Goal: Book appointment/travel/reservation

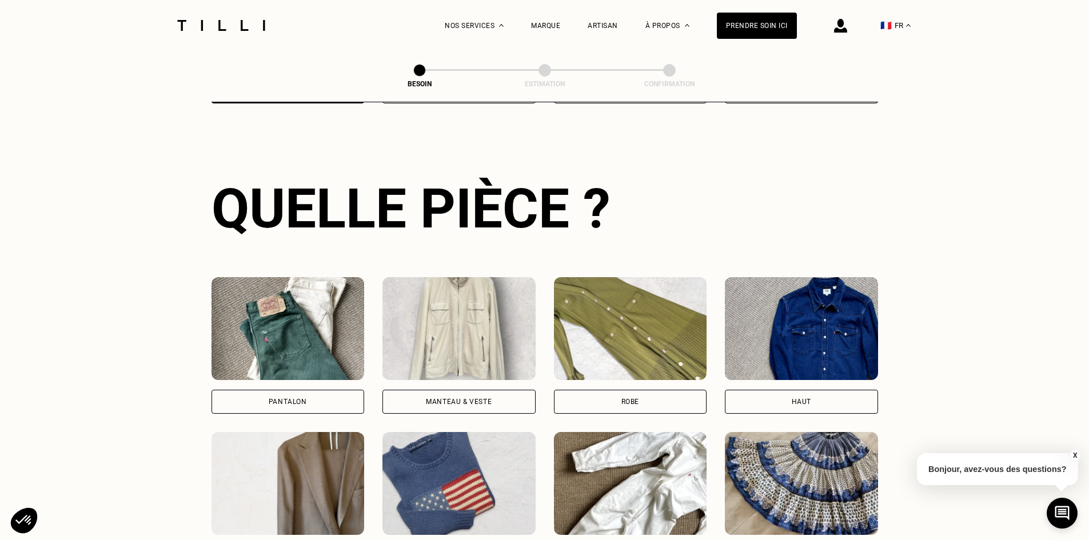
click at [841, 21] on img at bounding box center [840, 26] width 13 height 14
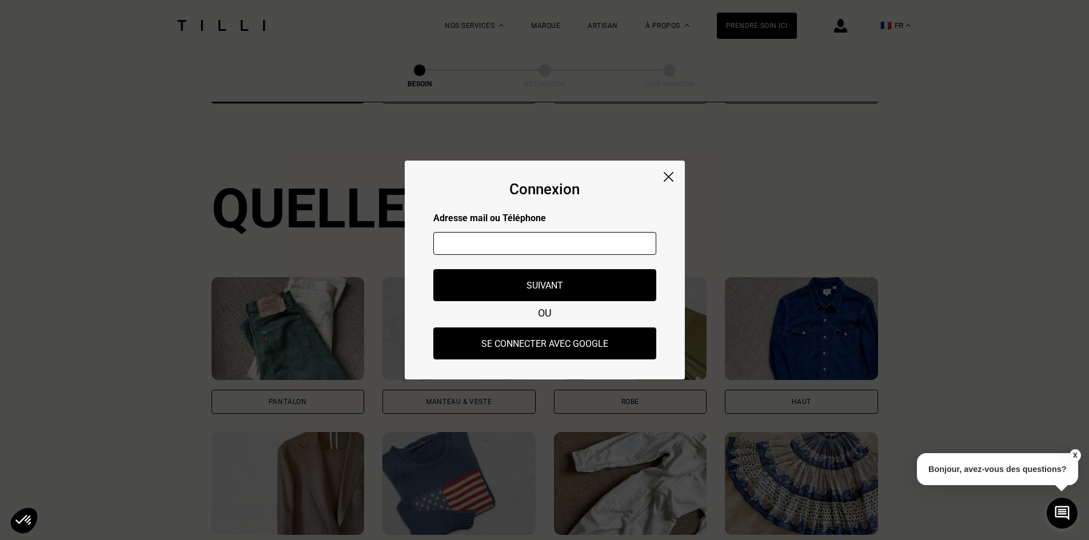
click at [537, 240] on input "text" at bounding box center [544, 243] width 223 height 23
type input "[EMAIL_ADDRESS][DOMAIN_NAME]"
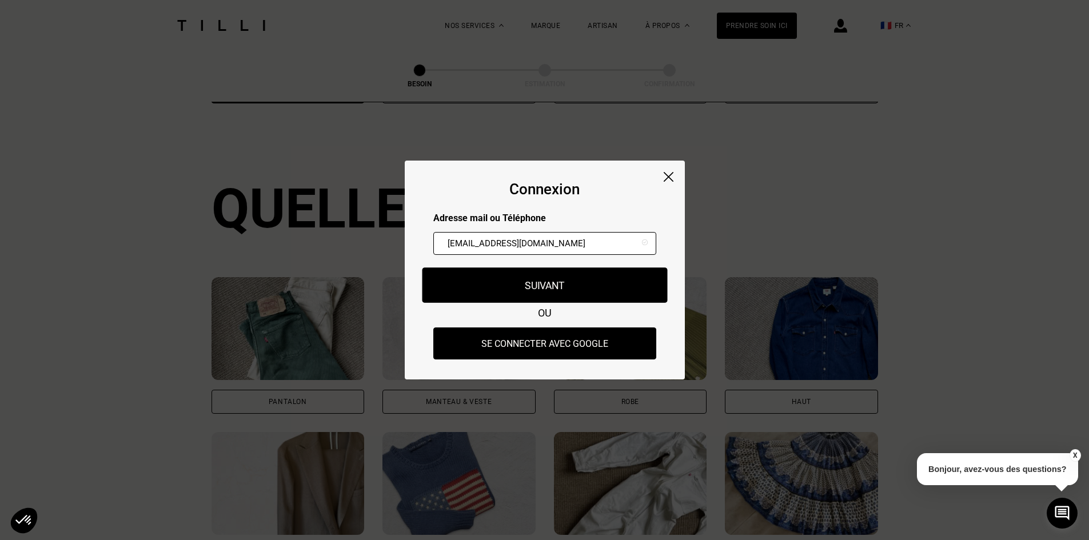
click at [548, 281] on button "Suivant" at bounding box center [544, 285] width 245 height 35
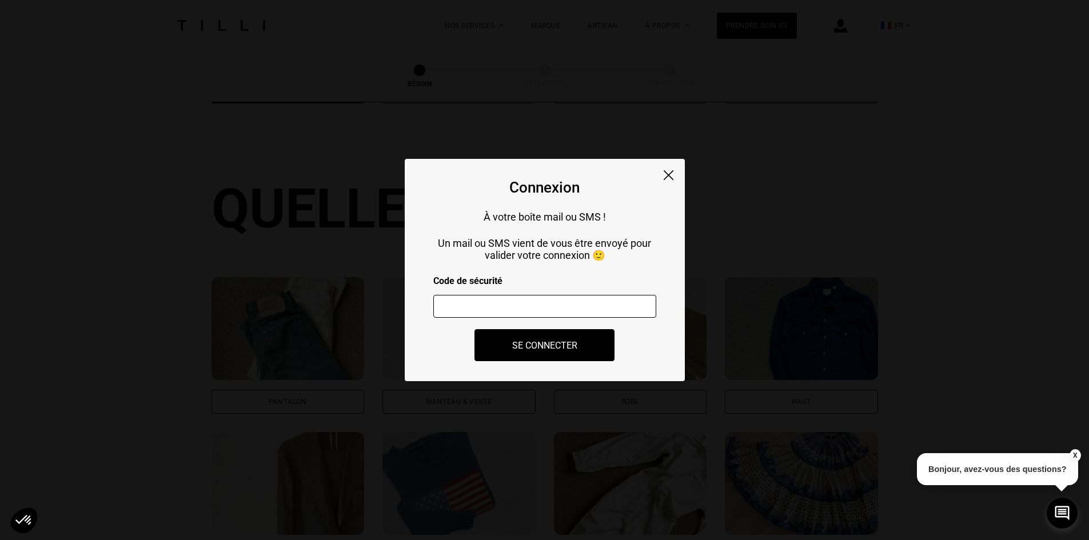
click at [516, 308] on input "number" at bounding box center [544, 306] width 223 height 23
paste input "123266"
type input "123266"
click at [560, 348] on button "Se connecter" at bounding box center [545, 345] width 154 height 35
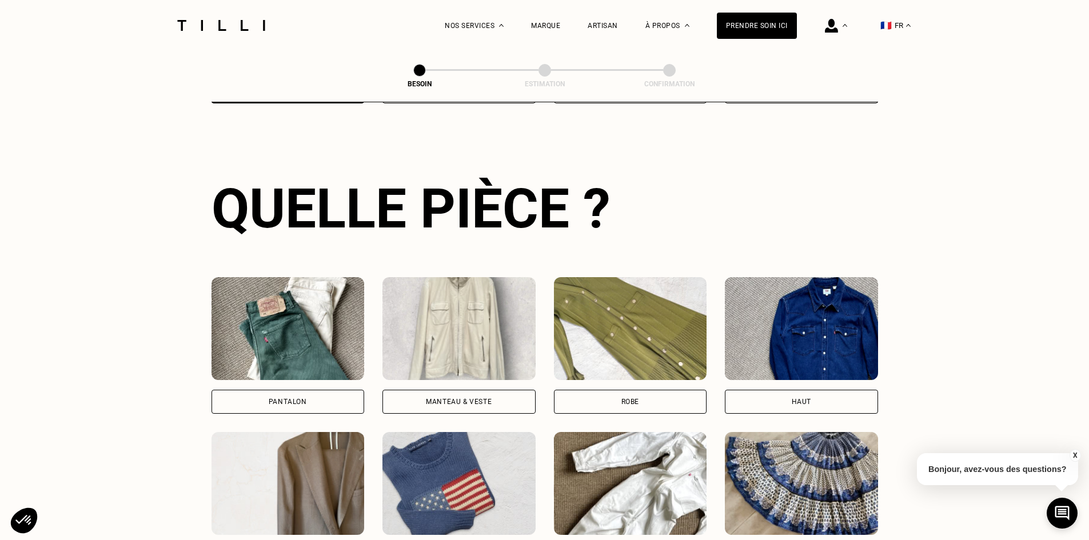
click at [286, 390] on div "Pantalon" at bounding box center [288, 402] width 153 height 24
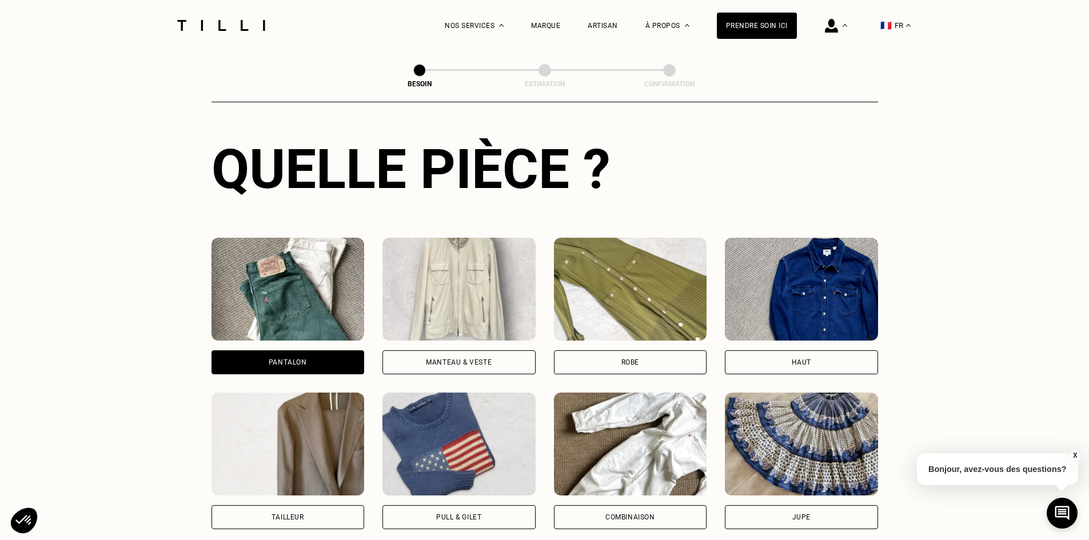
scroll to position [412, 0]
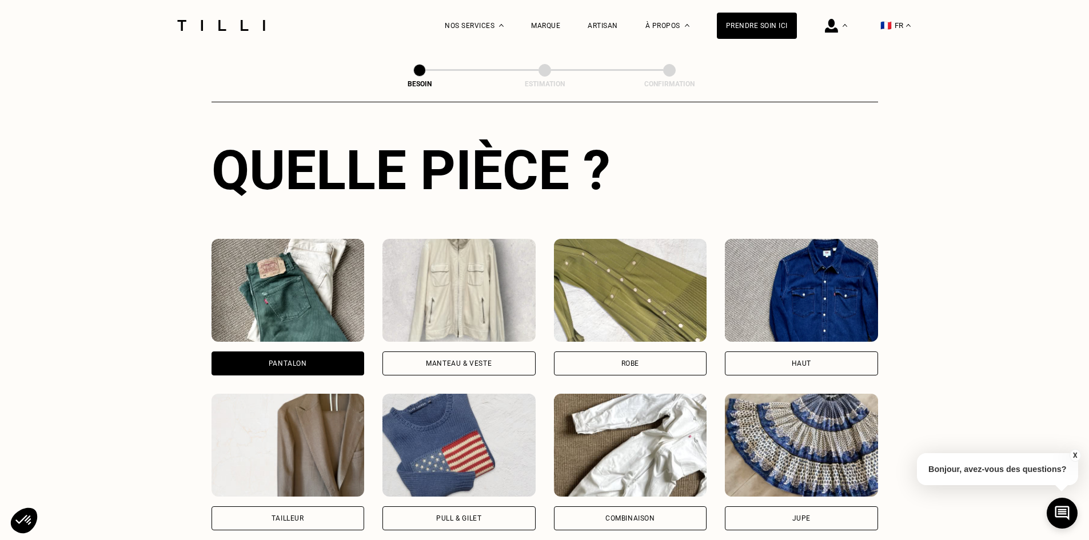
click at [274, 352] on div "Pantalon" at bounding box center [288, 364] width 153 height 24
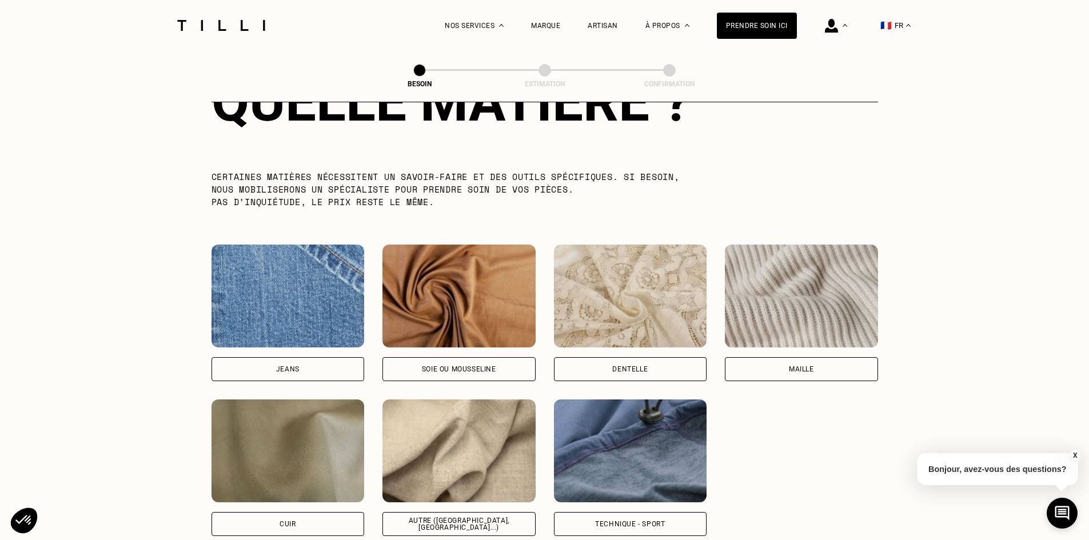
scroll to position [1102, 0]
click at [294, 313] on img at bounding box center [288, 295] width 153 height 103
select select "FR"
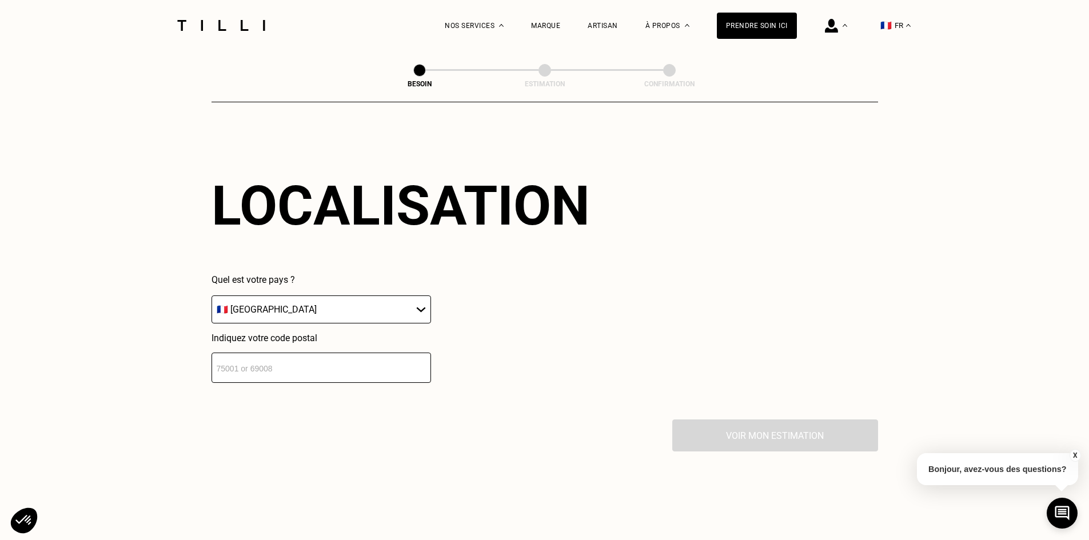
scroll to position [1537, 0]
click at [300, 364] on input "number" at bounding box center [322, 367] width 220 height 30
type input "92250"
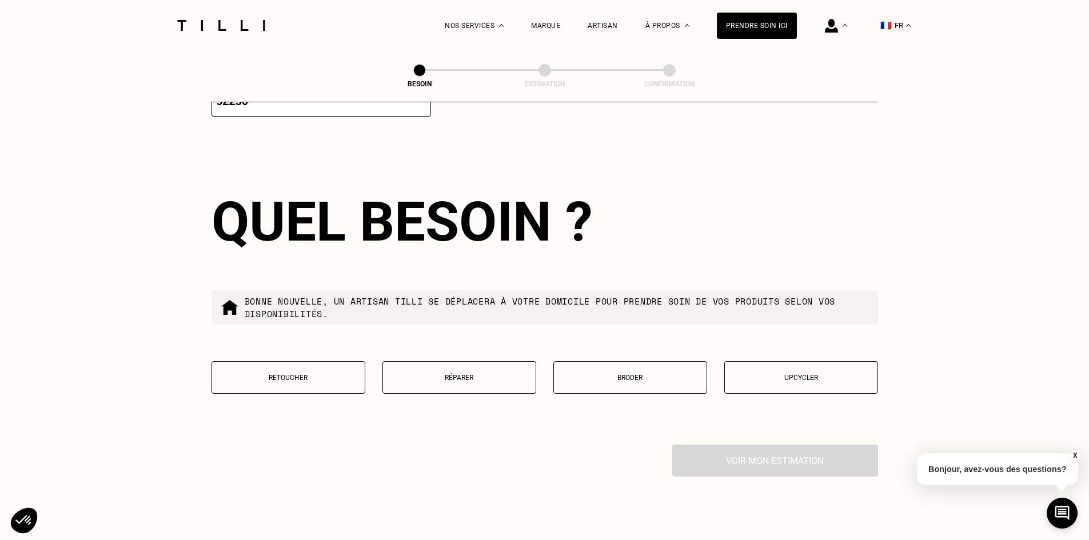
scroll to position [1821, 0]
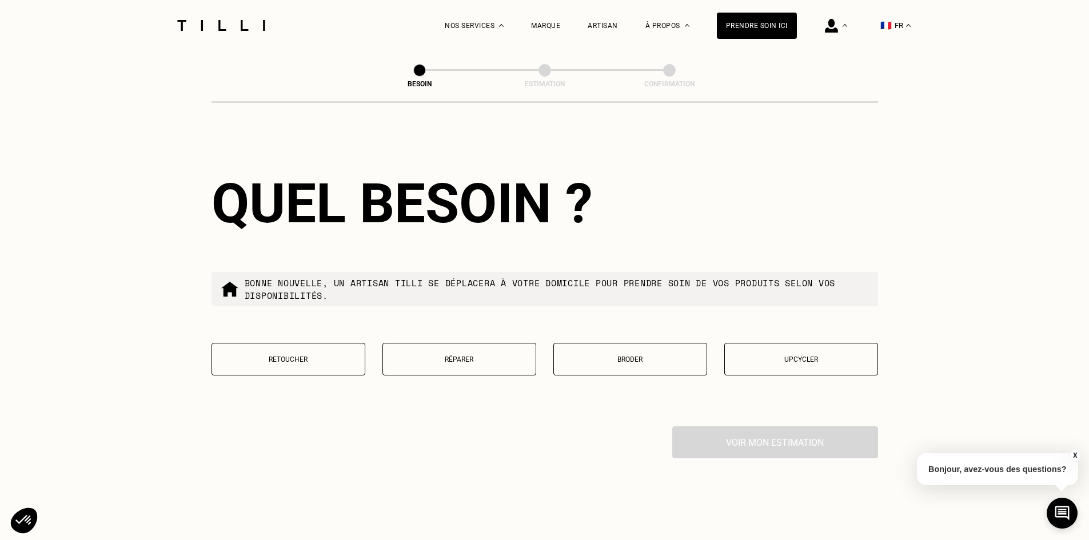
click at [317, 356] on p "Retoucher" at bounding box center [288, 360] width 141 height 8
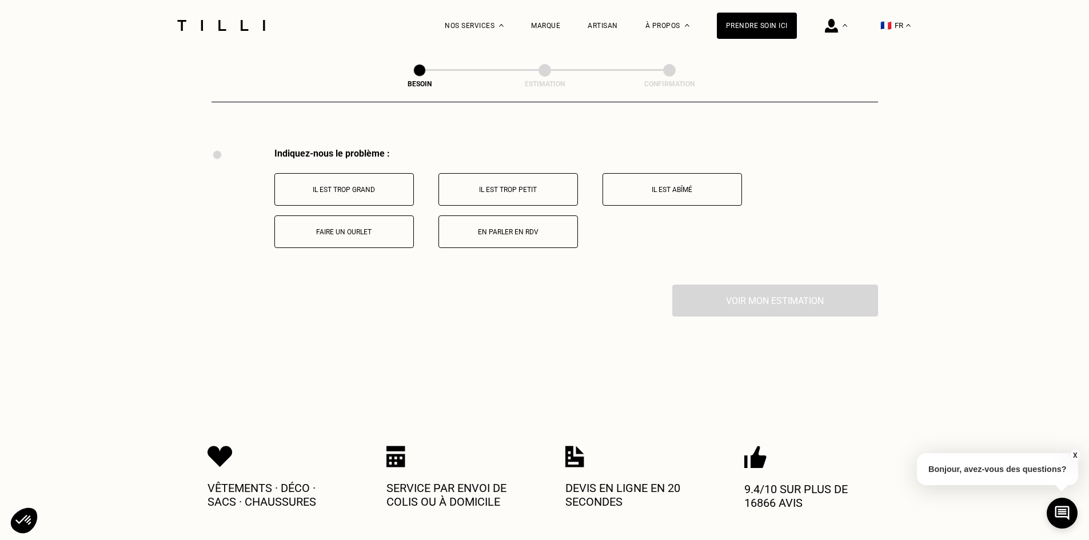
scroll to position [2114, 0]
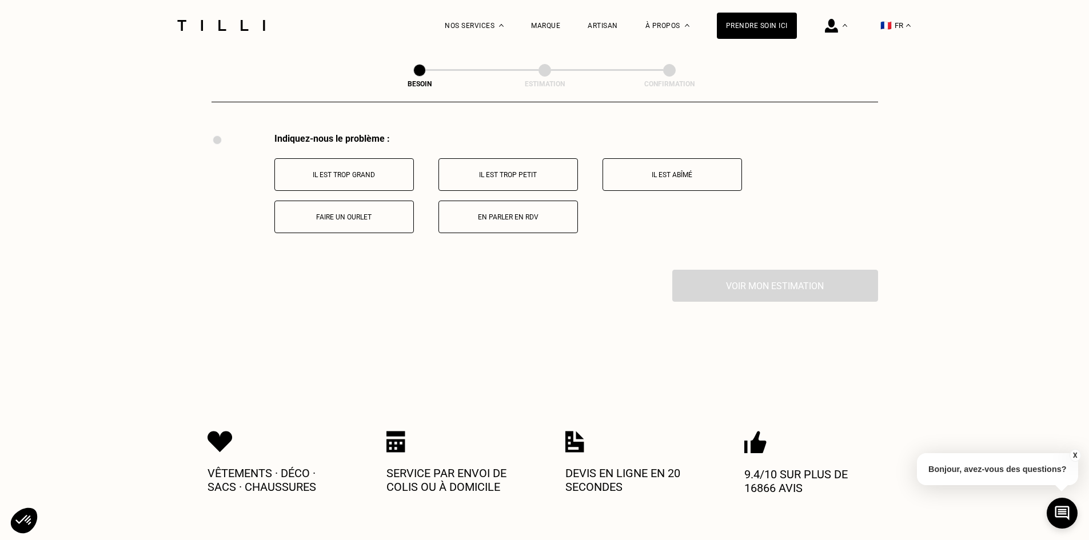
click at [351, 173] on p "Il est trop grand" at bounding box center [344, 175] width 127 height 8
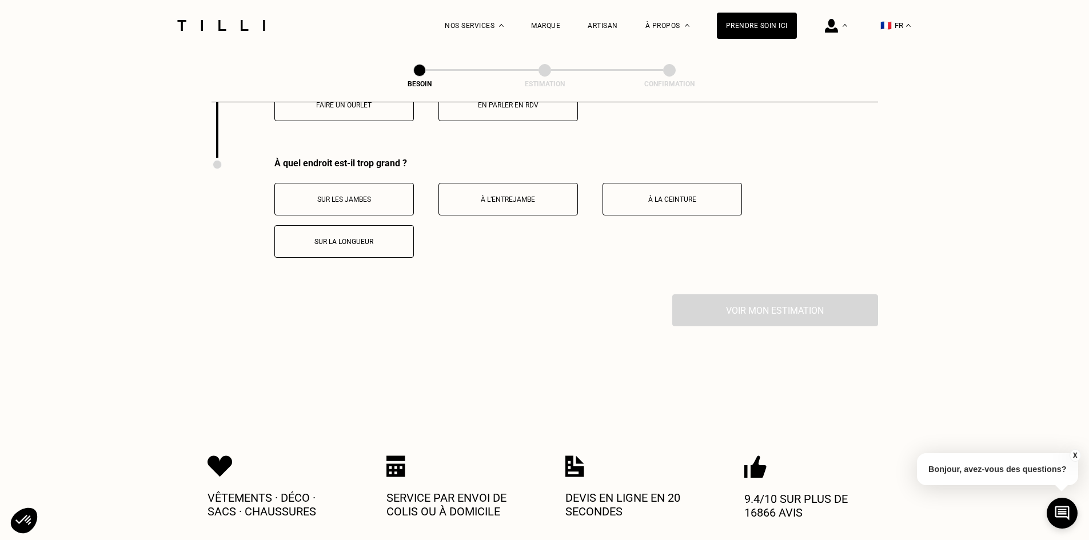
scroll to position [2251, 0]
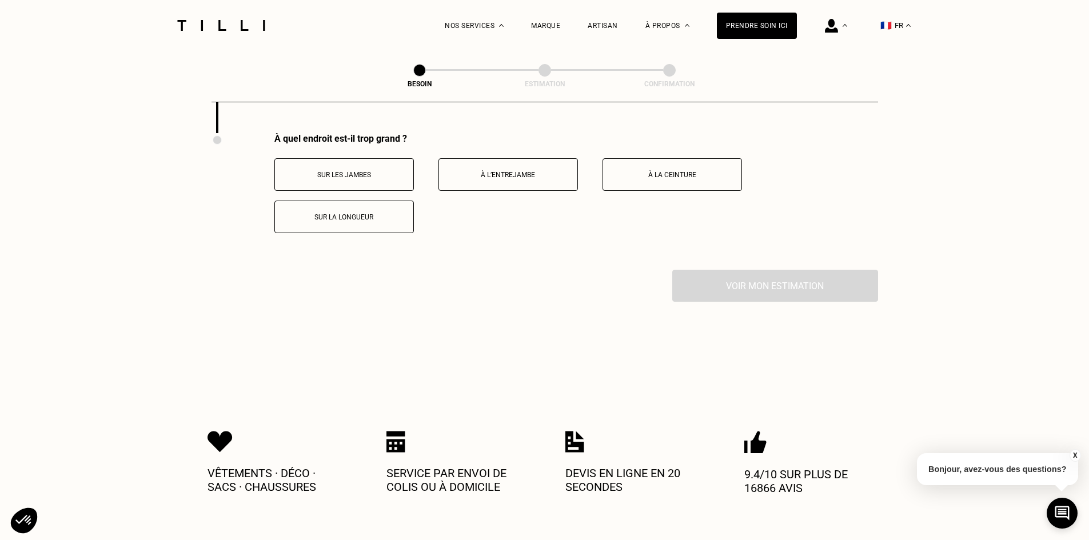
click at [349, 201] on button "Sur la longueur" at bounding box center [343, 217] width 139 height 33
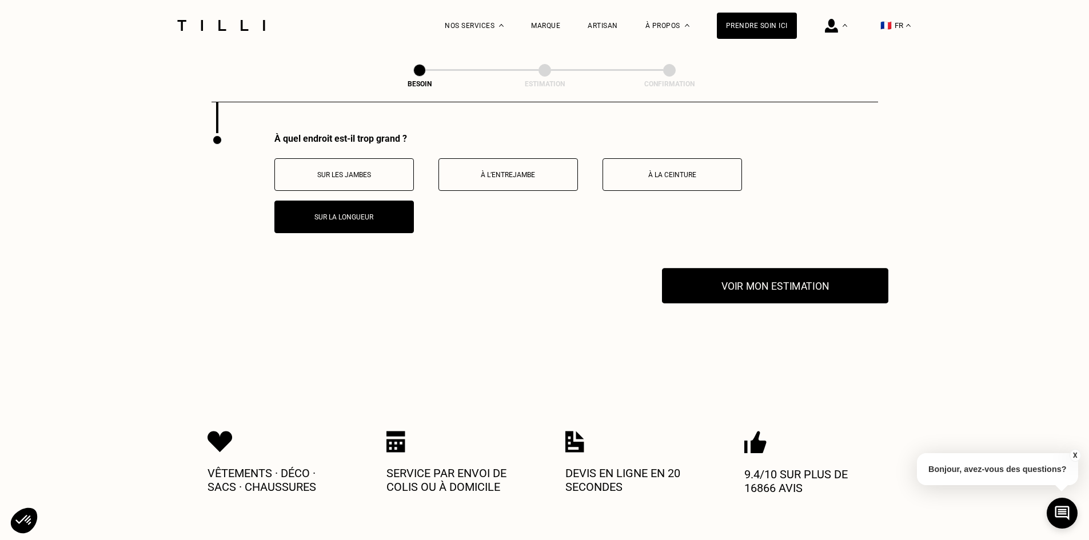
click at [775, 285] on button "Voir mon estimation" at bounding box center [775, 285] width 226 height 35
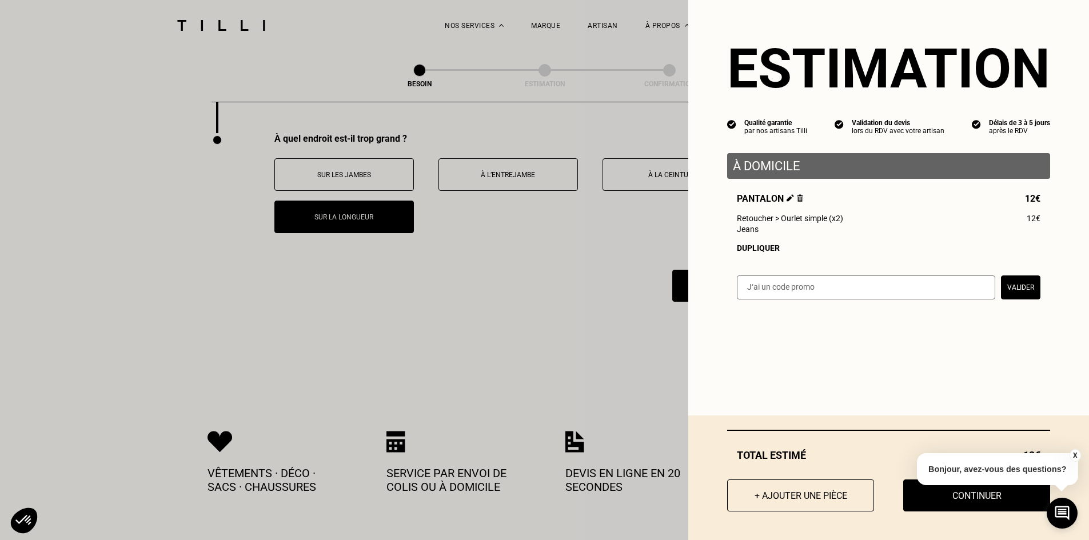
scroll to position [2447, 0]
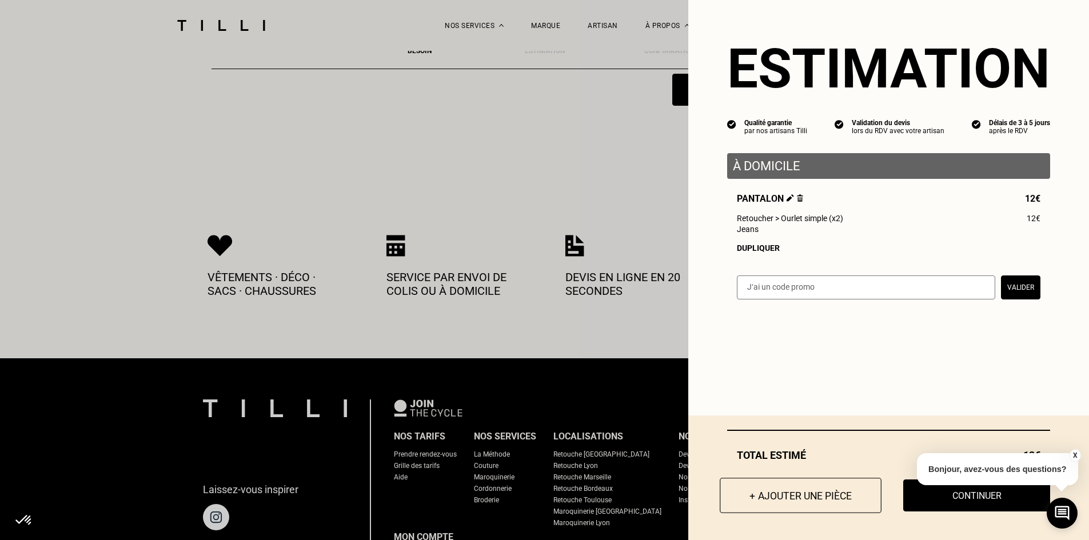
click at [778, 498] on button "+ Ajouter une pièce" at bounding box center [801, 495] width 162 height 35
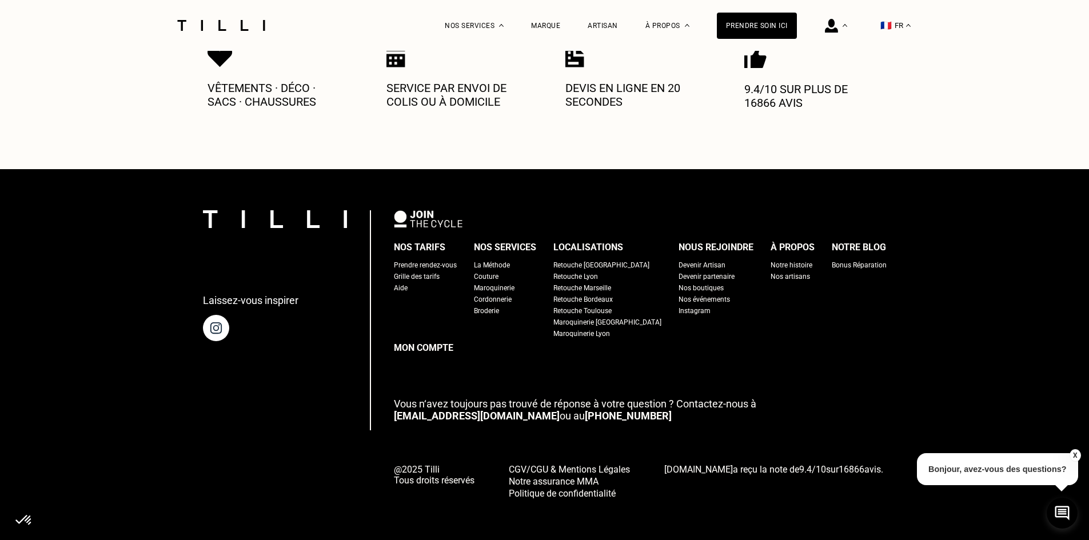
scroll to position [0, 0]
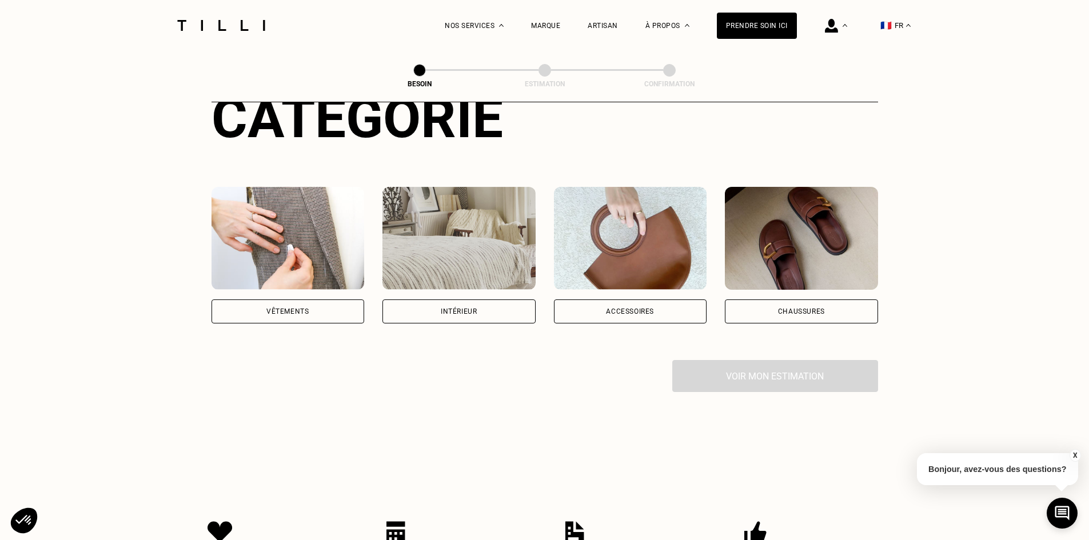
click at [320, 214] on img at bounding box center [288, 238] width 153 height 103
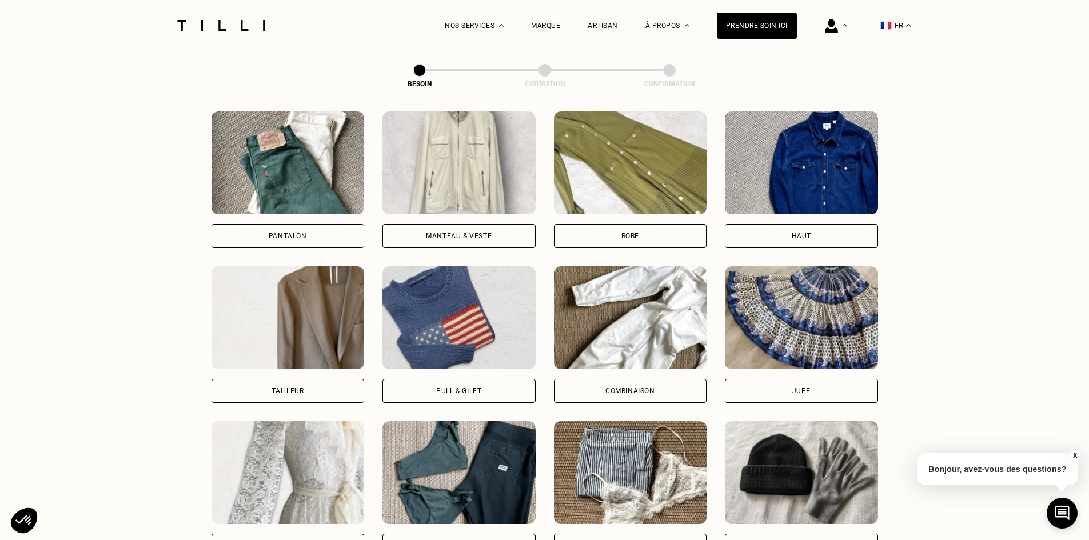
scroll to position [539, 0]
click at [304, 194] on img at bounding box center [288, 163] width 153 height 103
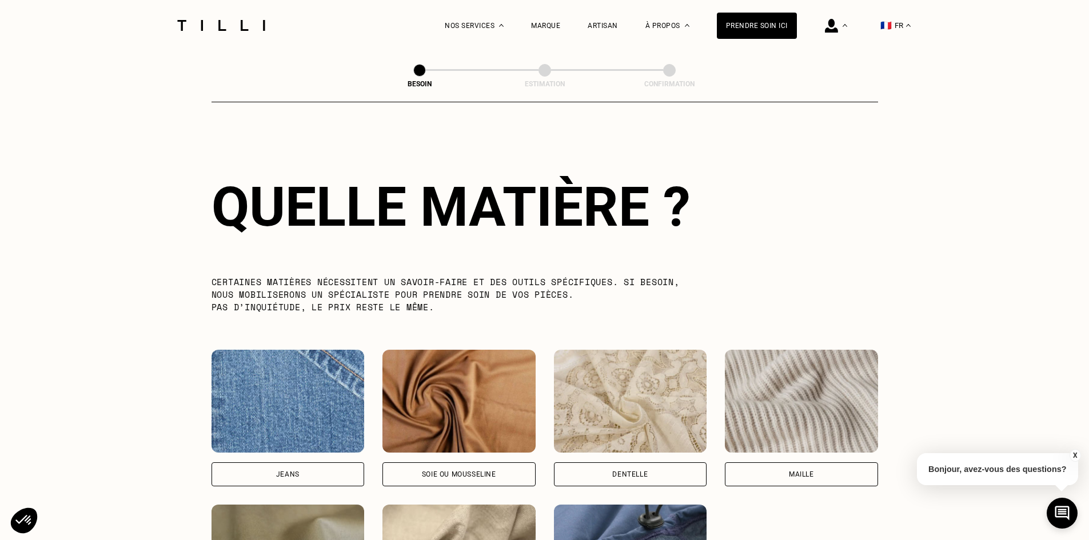
scroll to position [1210, 0]
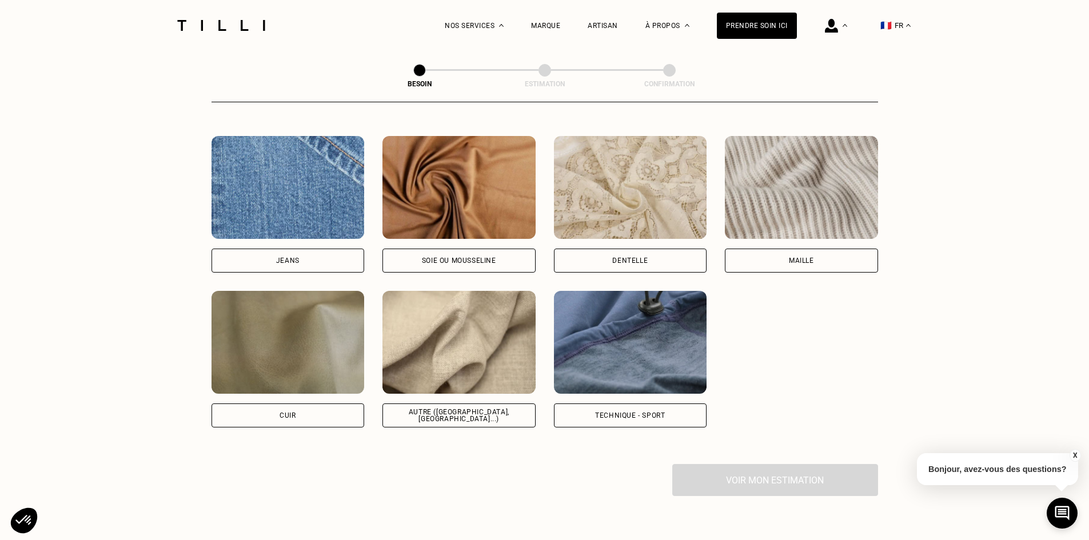
click at [483, 369] on img at bounding box center [458, 342] width 153 height 103
select select "FR"
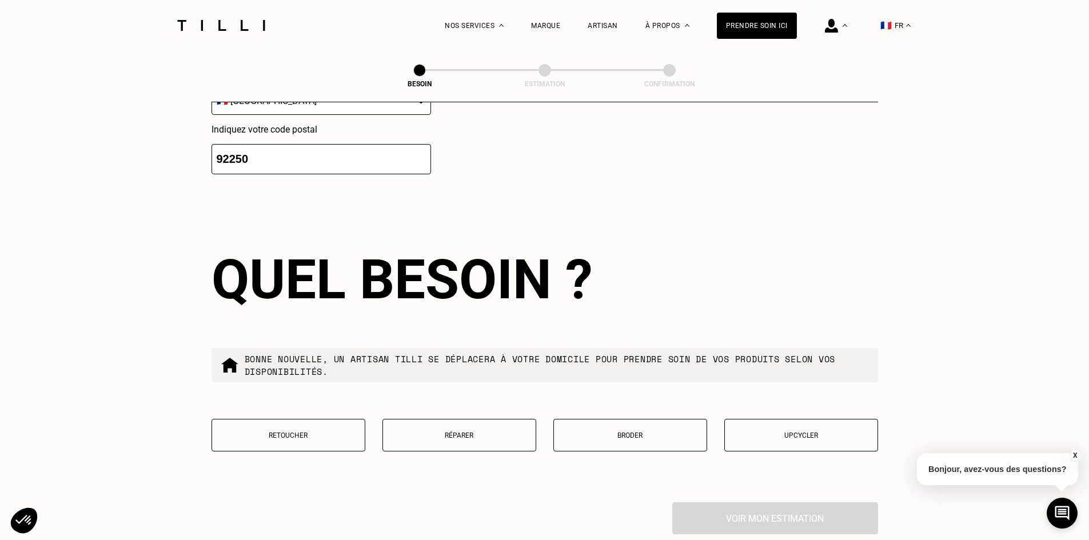
scroll to position [1806, 0]
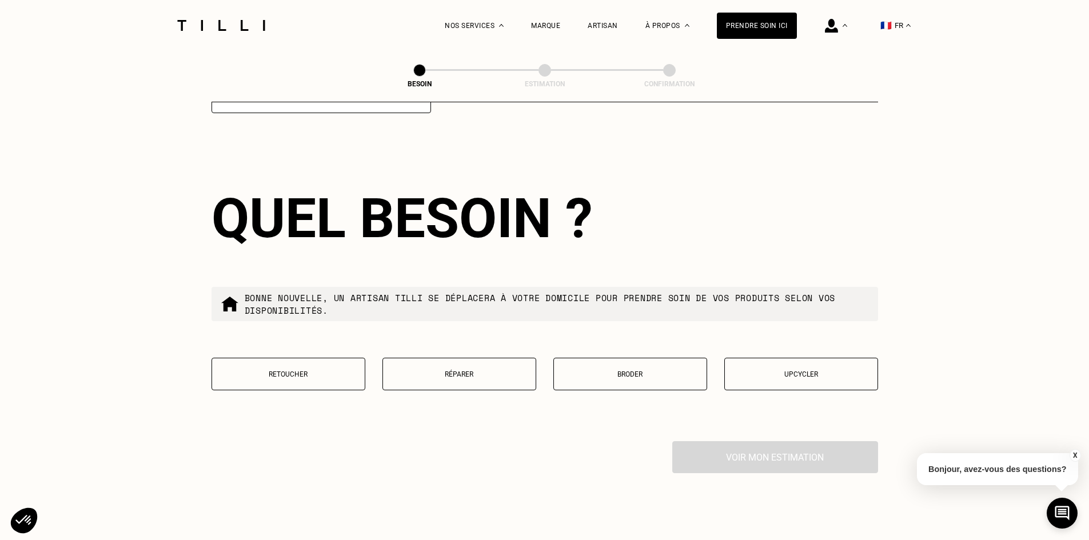
click at [325, 360] on button "Retoucher" at bounding box center [289, 374] width 154 height 33
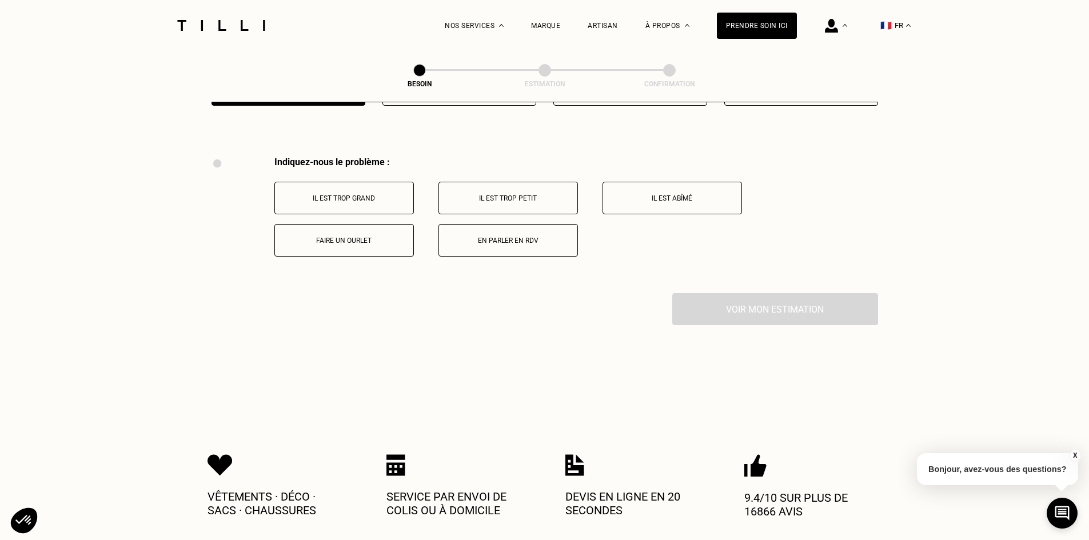
scroll to position [2114, 0]
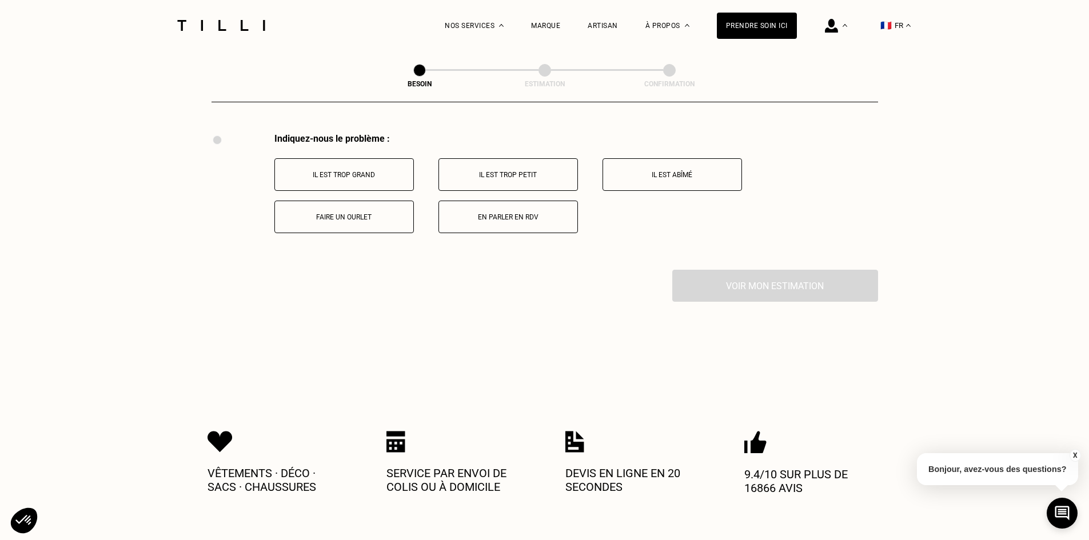
click at [380, 162] on button "Il est trop grand" at bounding box center [343, 174] width 139 height 33
click at [370, 206] on button "Sur la longueur" at bounding box center [343, 217] width 139 height 33
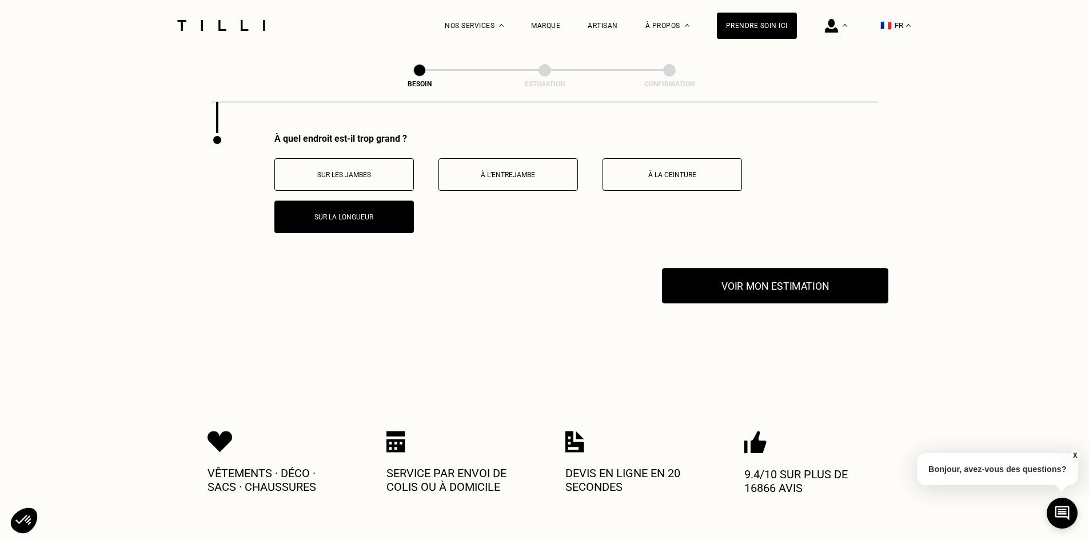
click at [727, 278] on button "Voir mon estimation" at bounding box center [775, 285] width 226 height 35
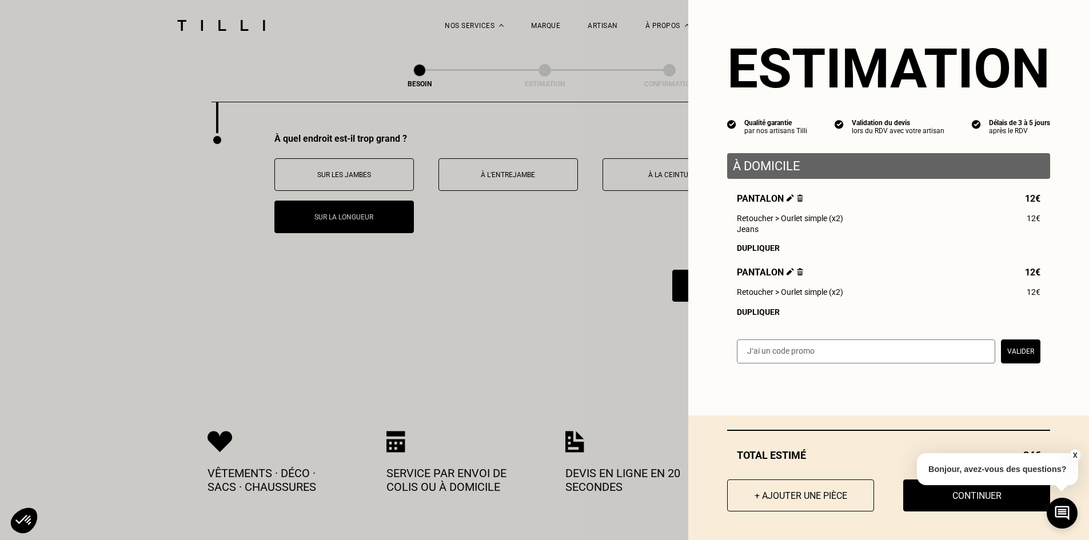
scroll to position [2301, 0]
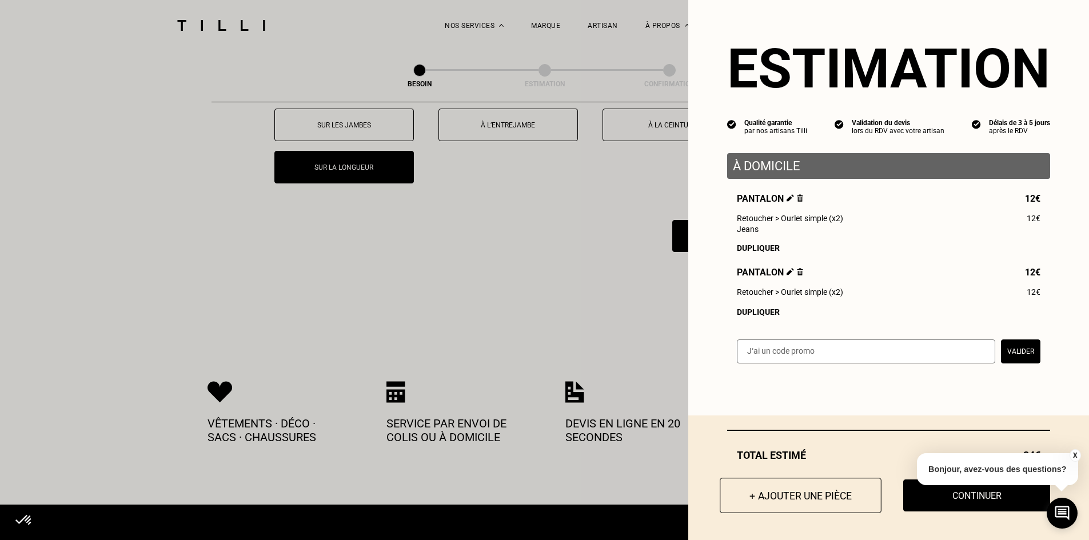
click at [779, 489] on button "+ Ajouter une pièce" at bounding box center [801, 495] width 162 height 35
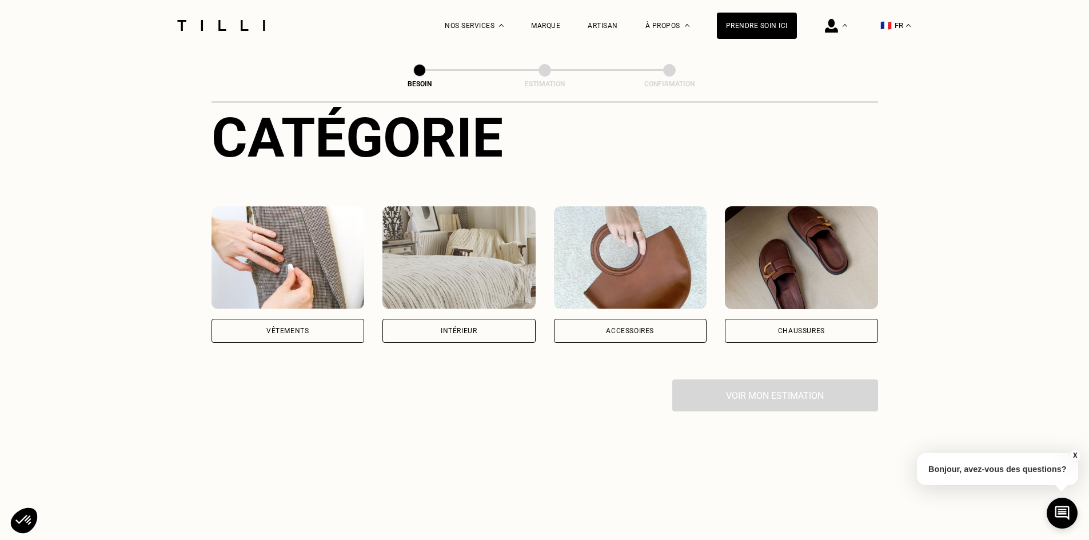
scroll to position [134, 0]
click at [261, 320] on div "Vêtements" at bounding box center [288, 332] width 153 height 24
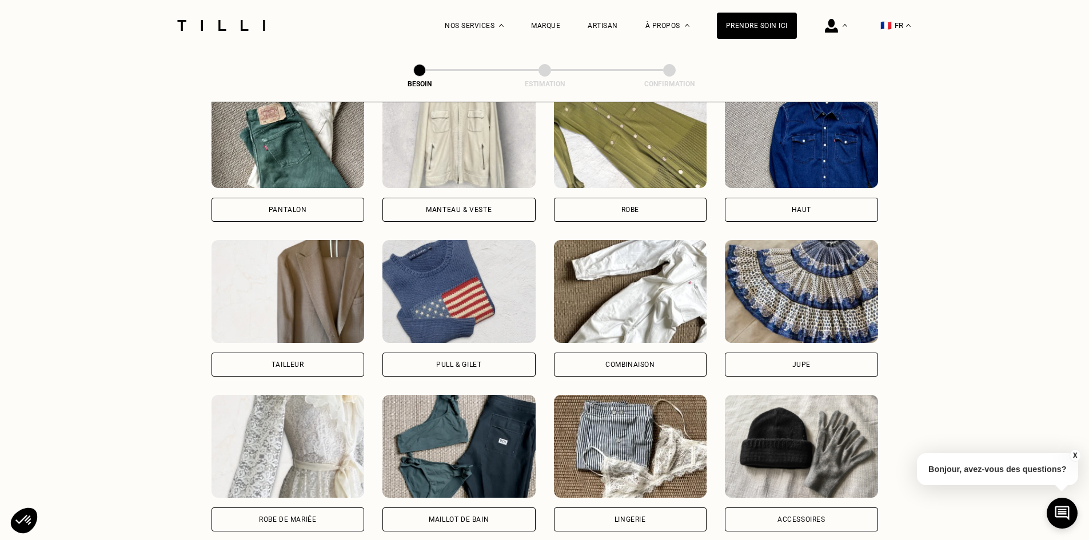
scroll to position [466, 0]
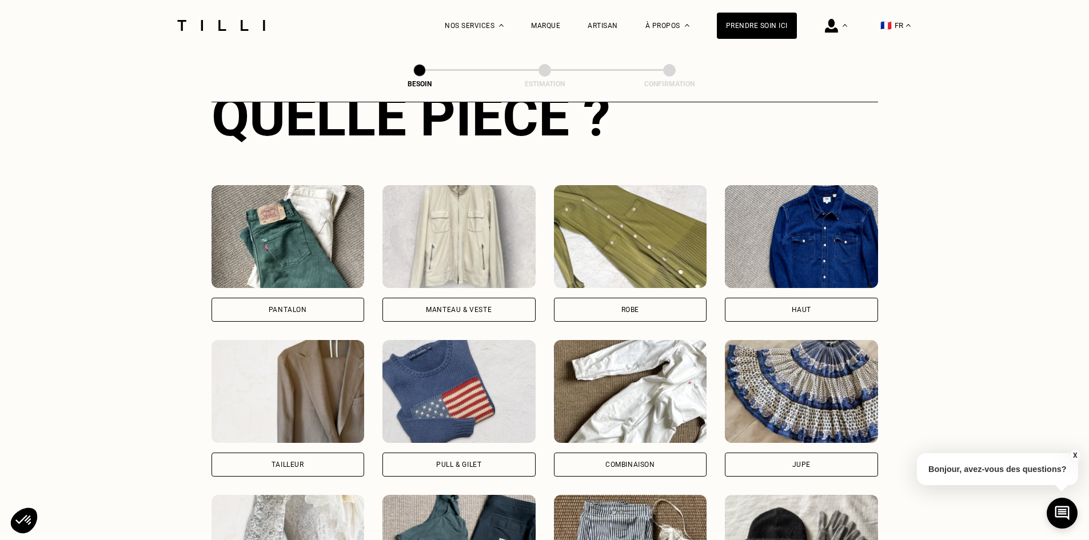
click at [308, 224] on img at bounding box center [288, 236] width 153 height 103
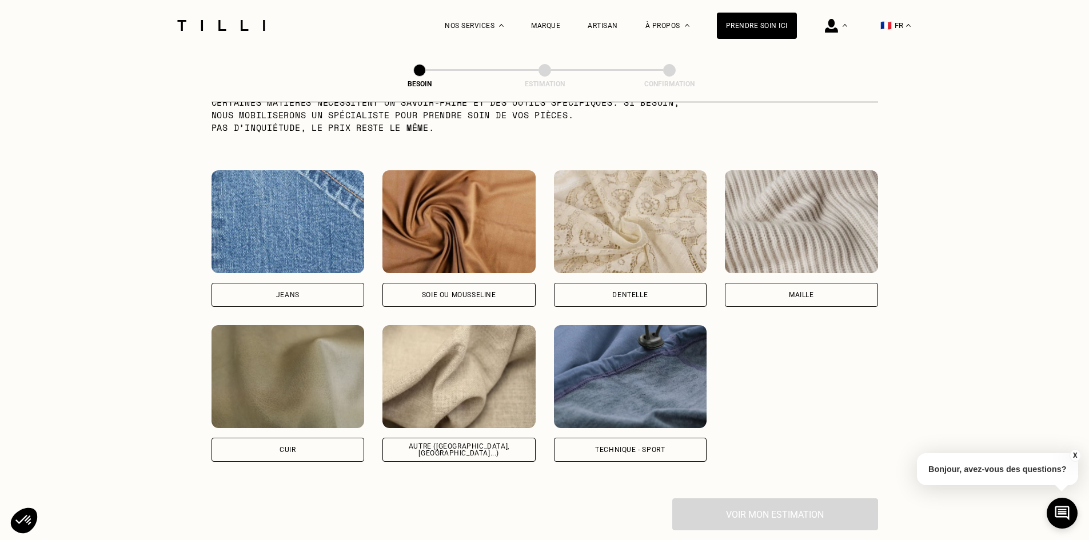
scroll to position [1255, 0]
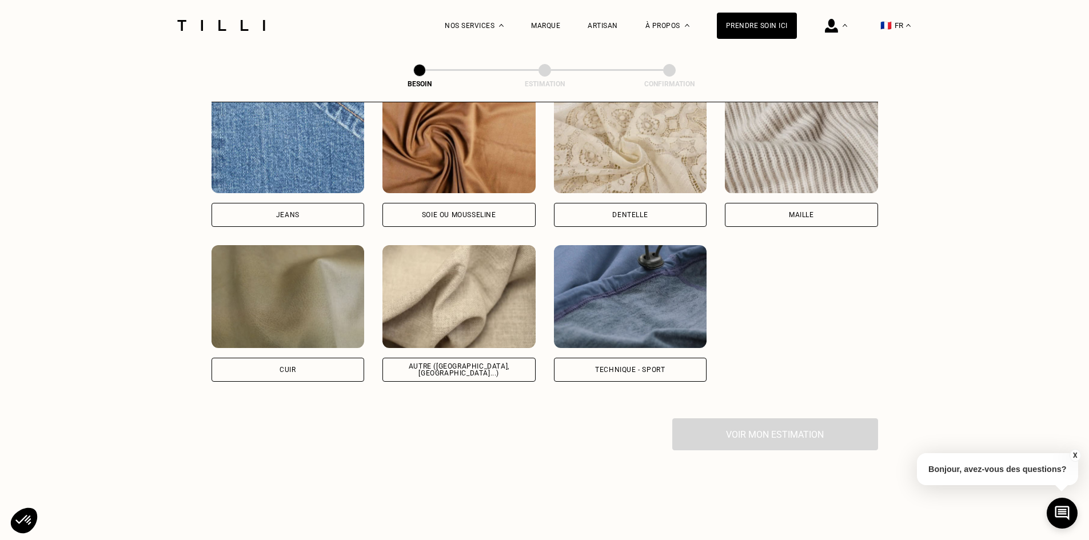
click at [670, 294] on img at bounding box center [630, 296] width 153 height 103
select select "FR"
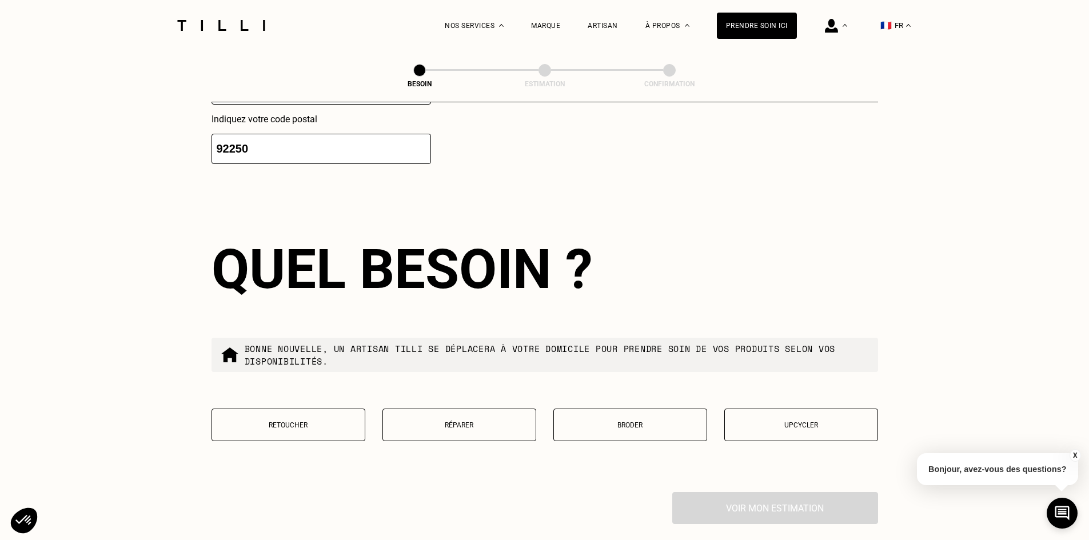
scroll to position [1826, 0]
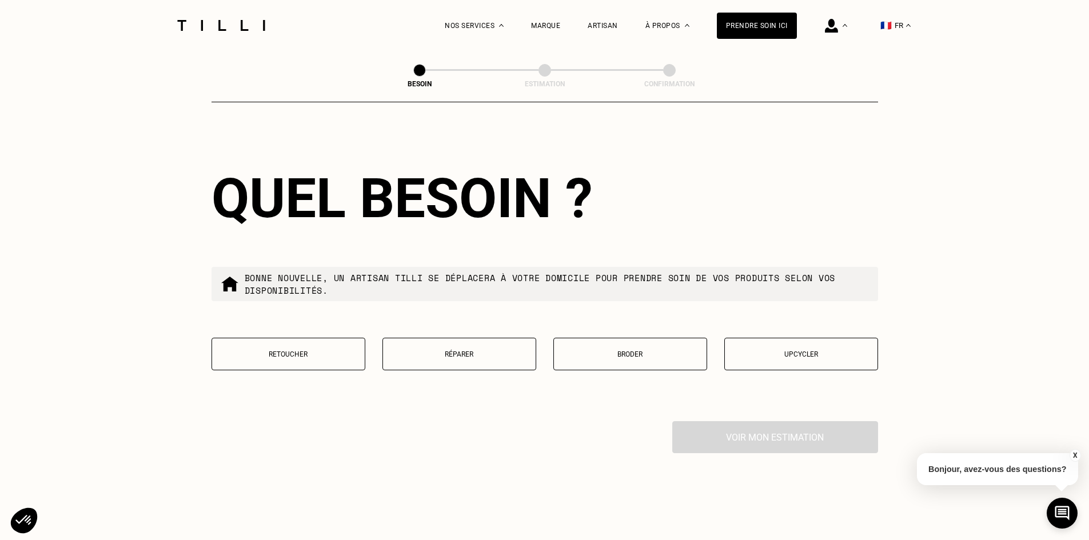
click at [312, 342] on button "Retoucher" at bounding box center [289, 354] width 154 height 33
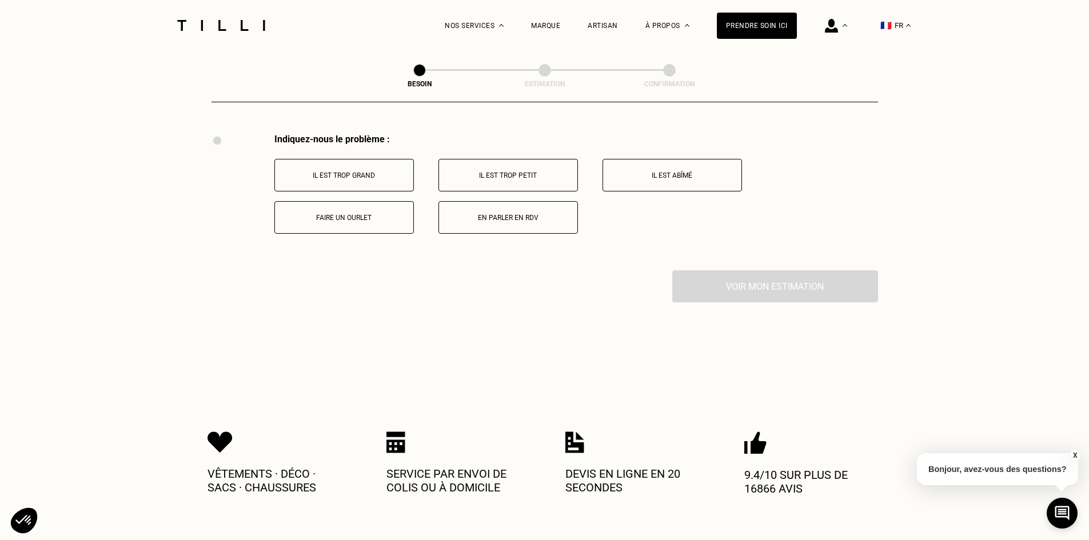
scroll to position [2114, 0]
click at [354, 171] on p "Il est trop grand" at bounding box center [344, 175] width 127 height 8
click at [366, 213] on p "Sur la longueur" at bounding box center [344, 217] width 127 height 8
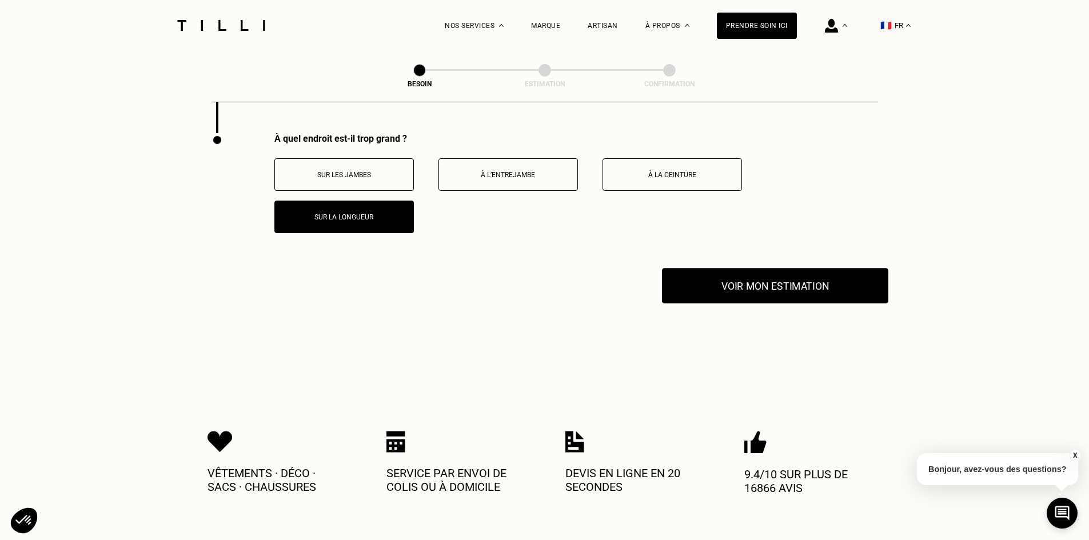
click at [781, 274] on button "Voir mon estimation" at bounding box center [775, 285] width 226 height 35
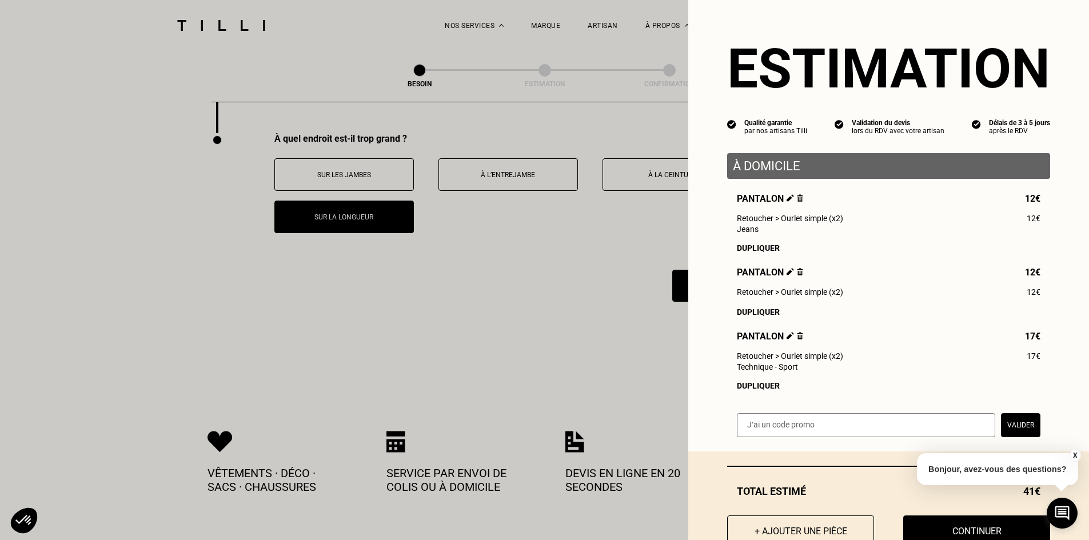
click at [1076, 454] on button "X" at bounding box center [1074, 455] width 11 height 13
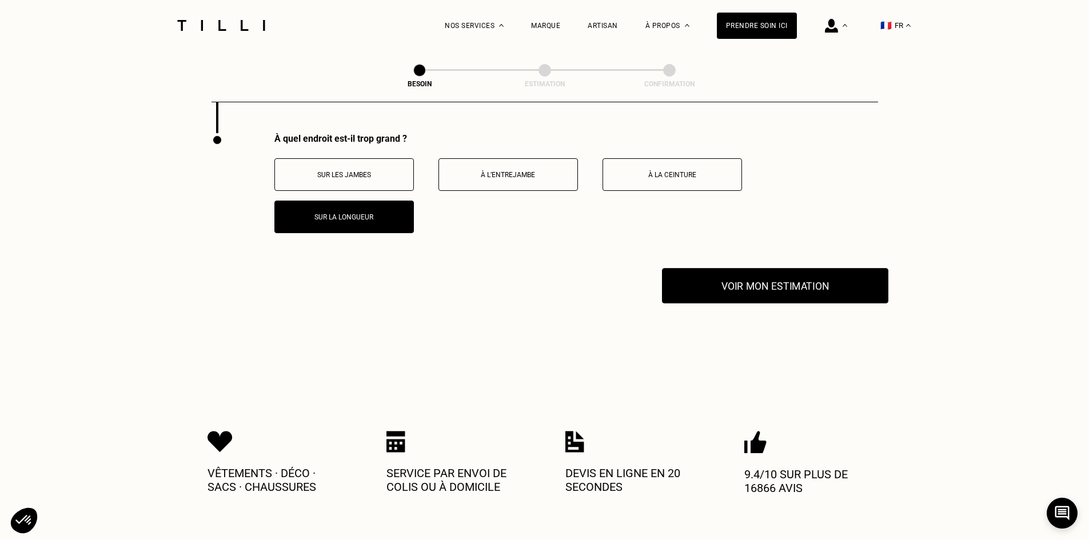
click at [712, 278] on button "Voir mon estimation" at bounding box center [775, 285] width 226 height 35
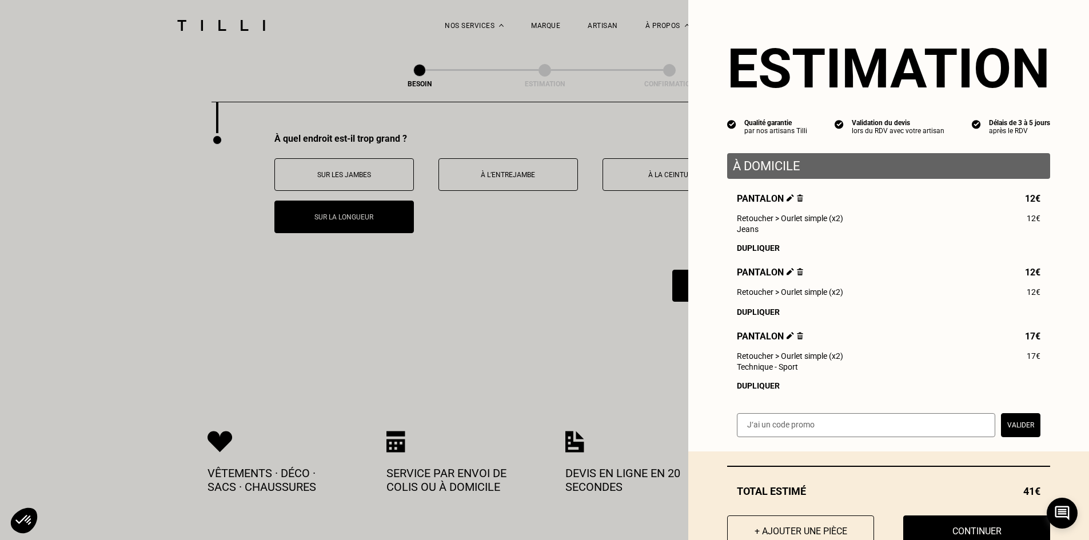
click at [797, 275] on img at bounding box center [800, 271] width 6 height 7
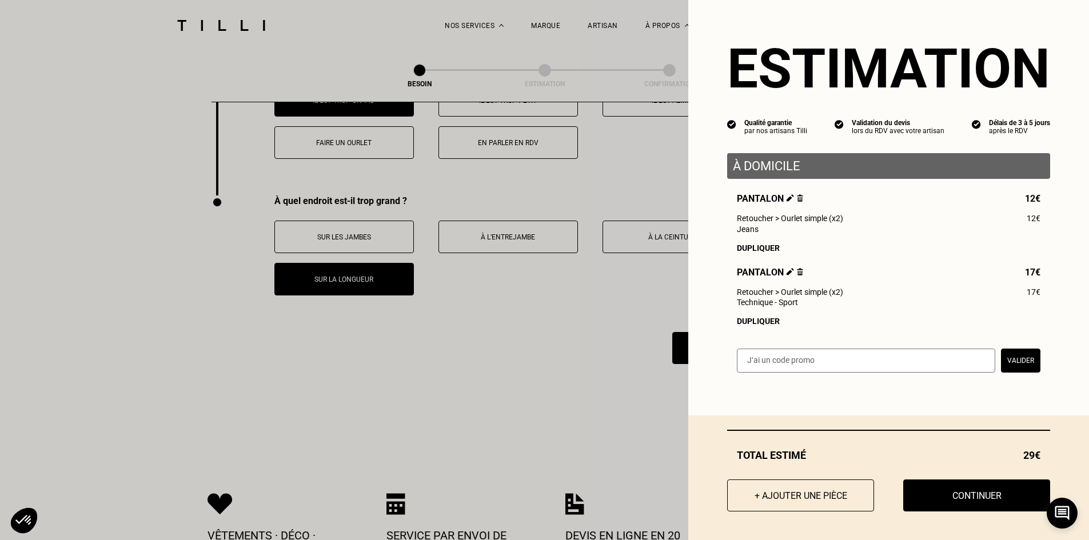
scroll to position [2189, 0]
click at [737, 326] on div "Dupliquer" at bounding box center [889, 321] width 304 height 9
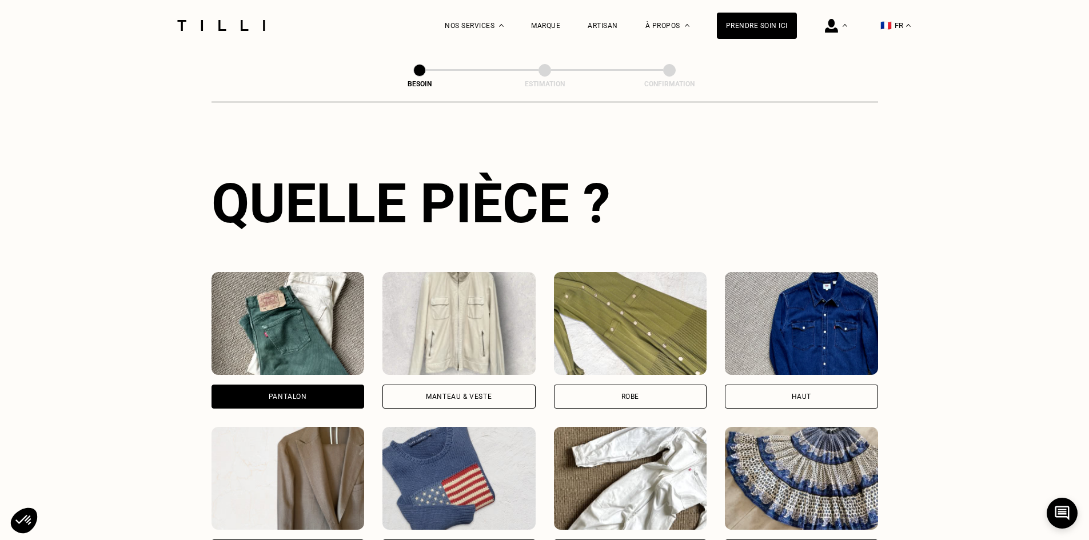
scroll to position [529, 0]
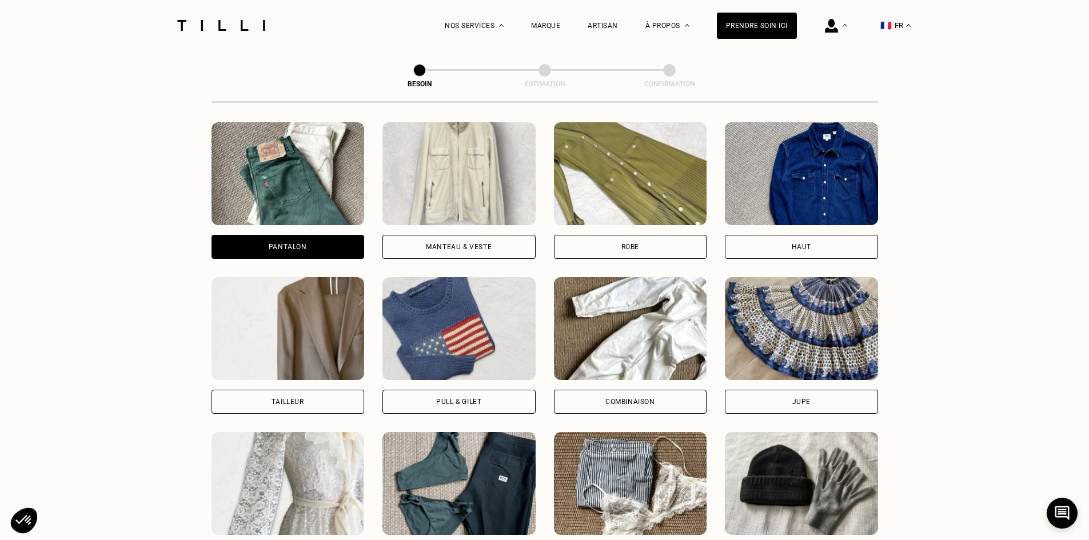
click at [799, 154] on img at bounding box center [801, 173] width 153 height 103
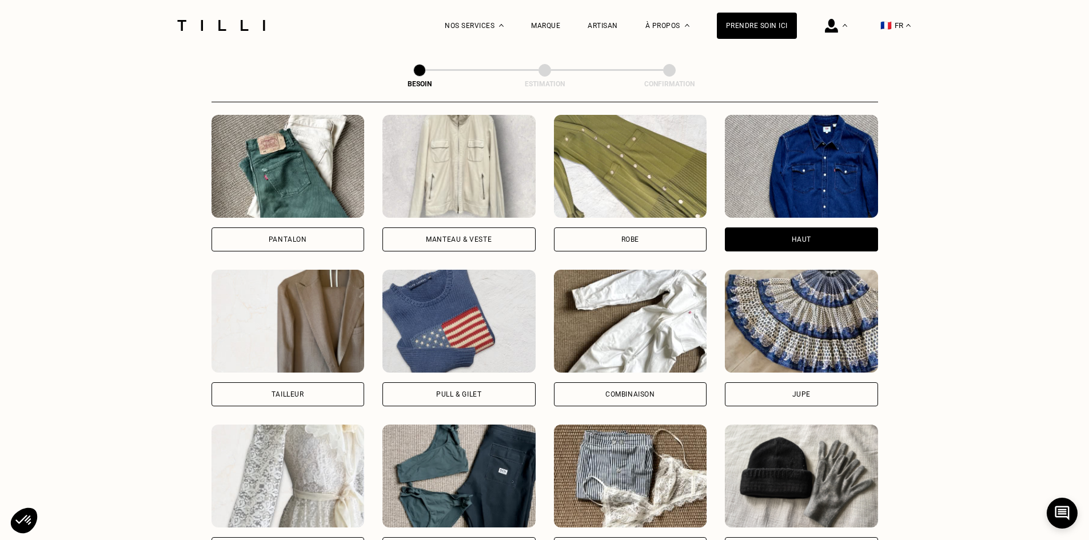
scroll to position [537, 0]
click at [781, 213] on div "Haut" at bounding box center [801, 182] width 153 height 137
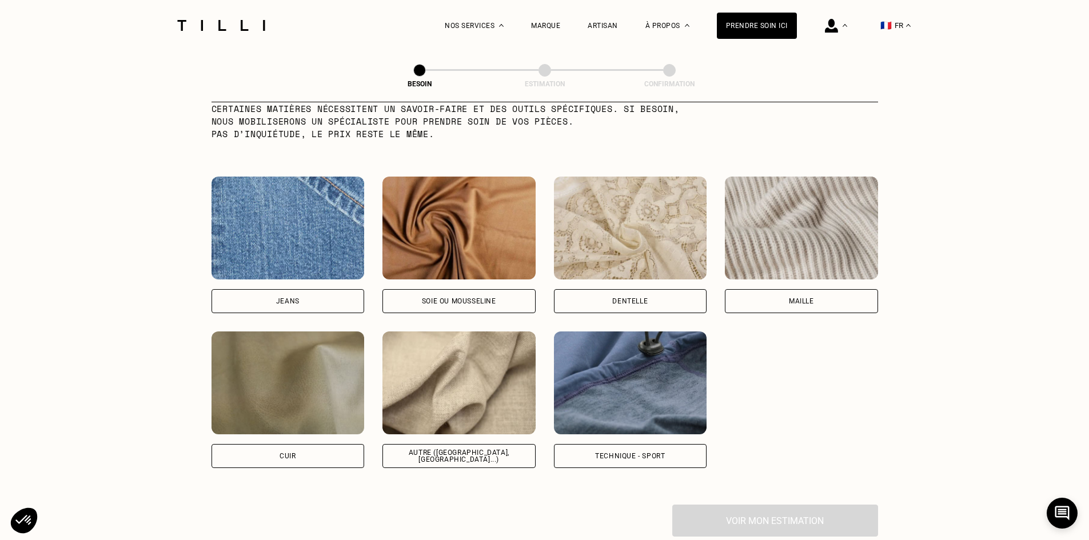
scroll to position [1168, 0]
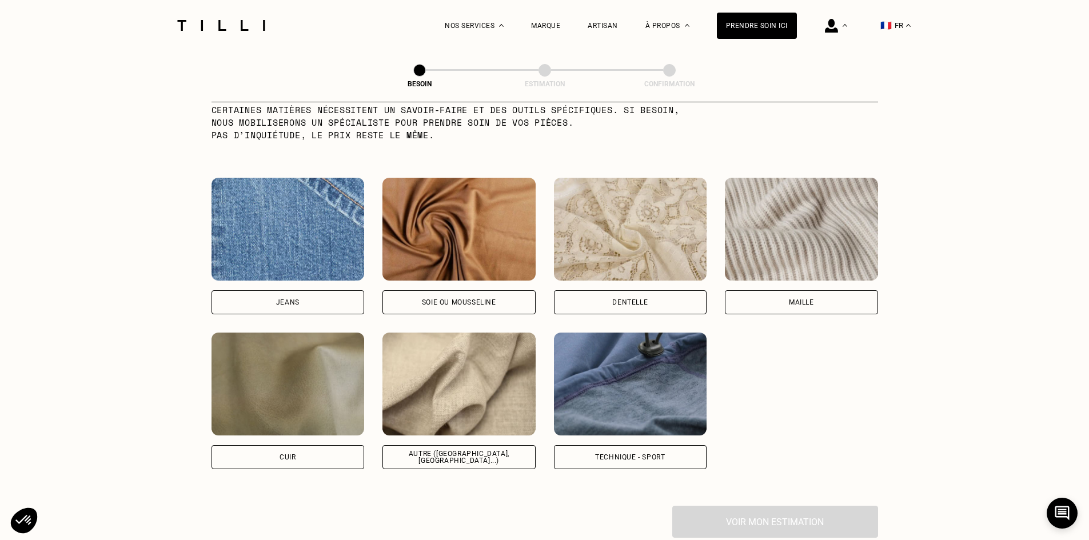
click at [453, 384] on img at bounding box center [458, 384] width 153 height 103
select select "FR"
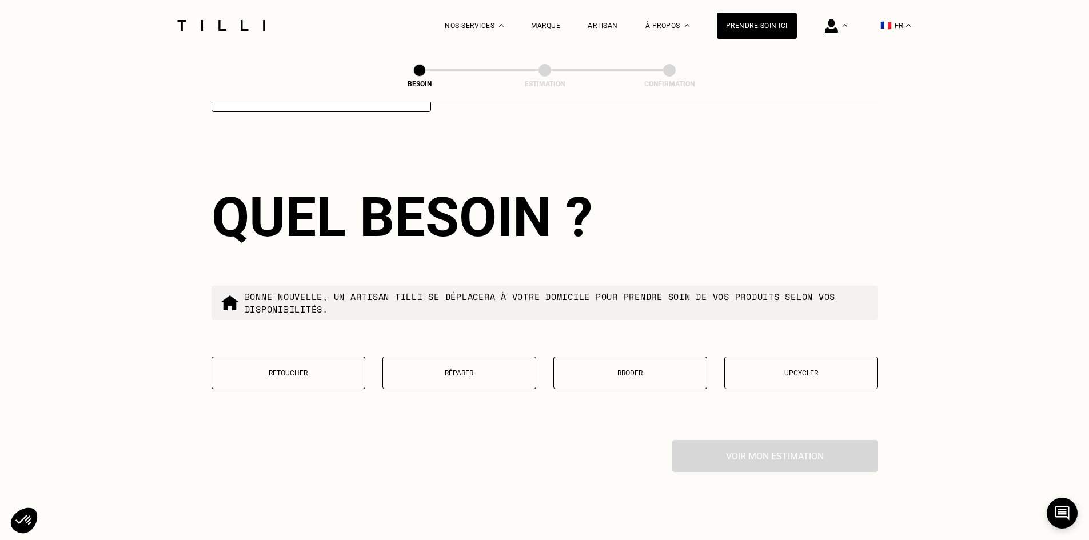
scroll to position [1808, 0]
click at [318, 369] on p "Retoucher" at bounding box center [288, 373] width 141 height 8
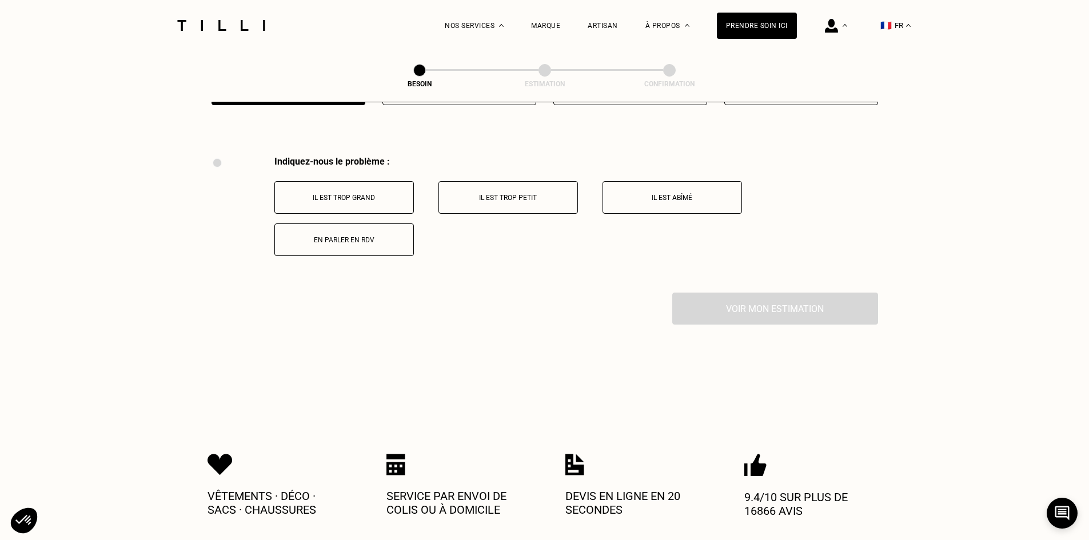
scroll to position [2114, 0]
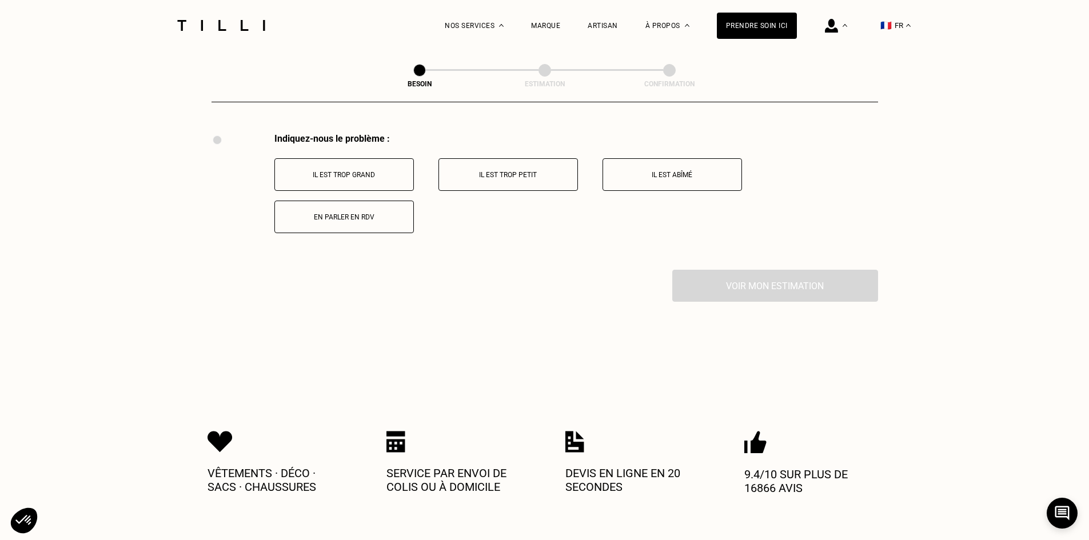
click at [364, 171] on p "Il est trop grand" at bounding box center [344, 175] width 127 height 8
click at [376, 174] on button "Manches trop longues" at bounding box center [343, 174] width 139 height 33
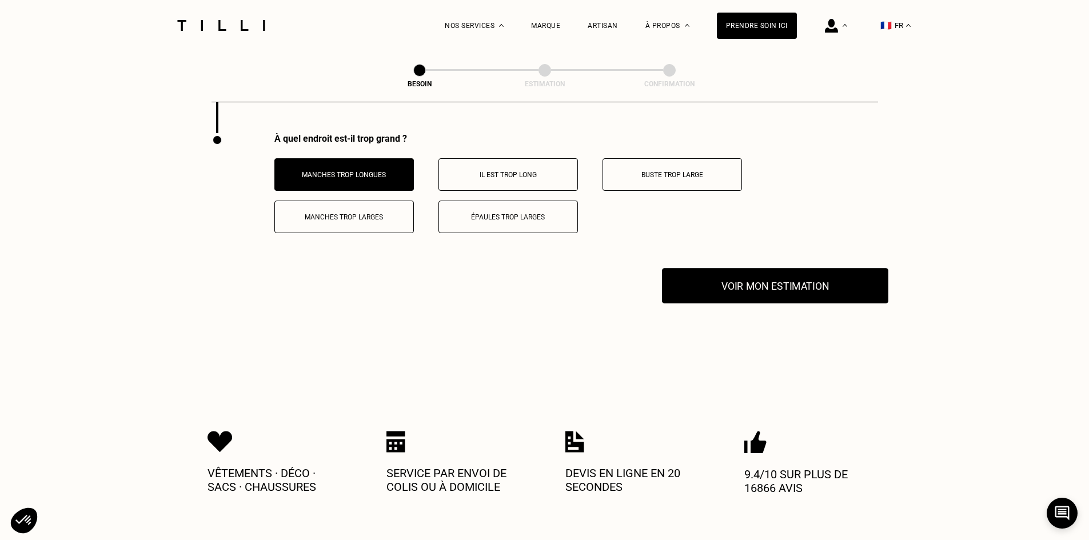
click at [781, 281] on button "Voir mon estimation" at bounding box center [775, 285] width 226 height 35
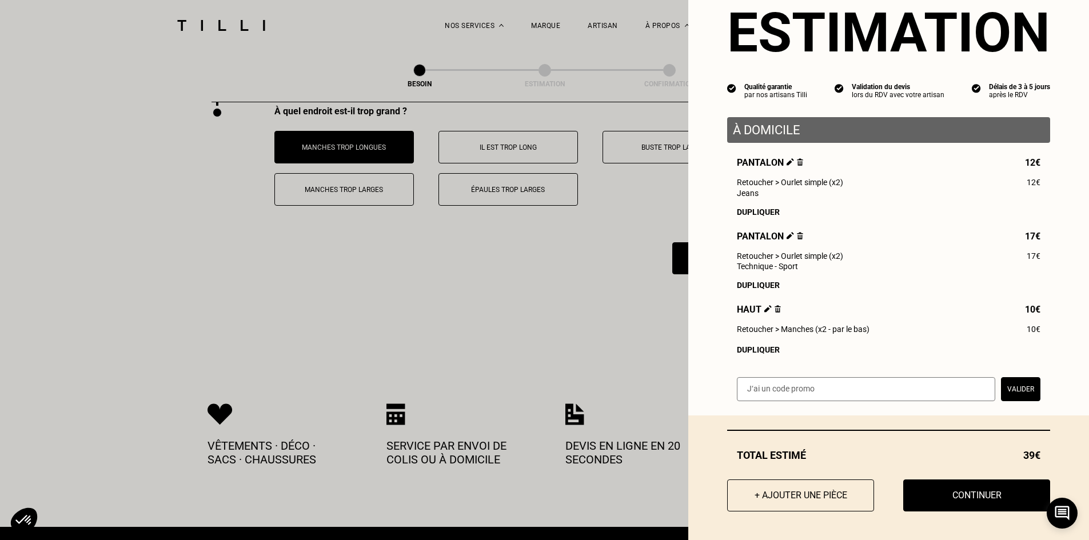
scroll to position [2313, 0]
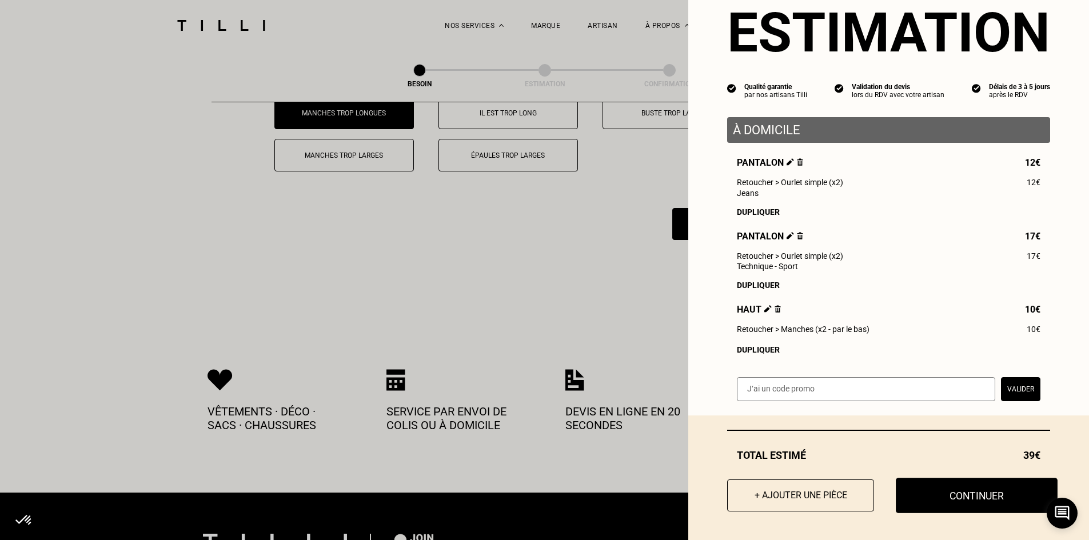
click at [954, 494] on button "Continuer" at bounding box center [977, 495] width 162 height 35
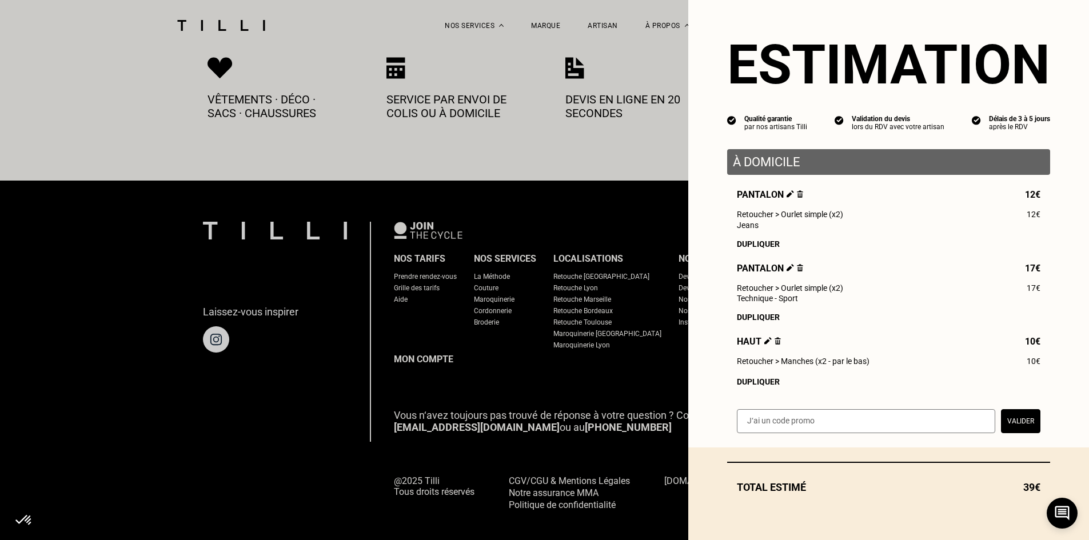
scroll to position [12, 0]
select select "FR"
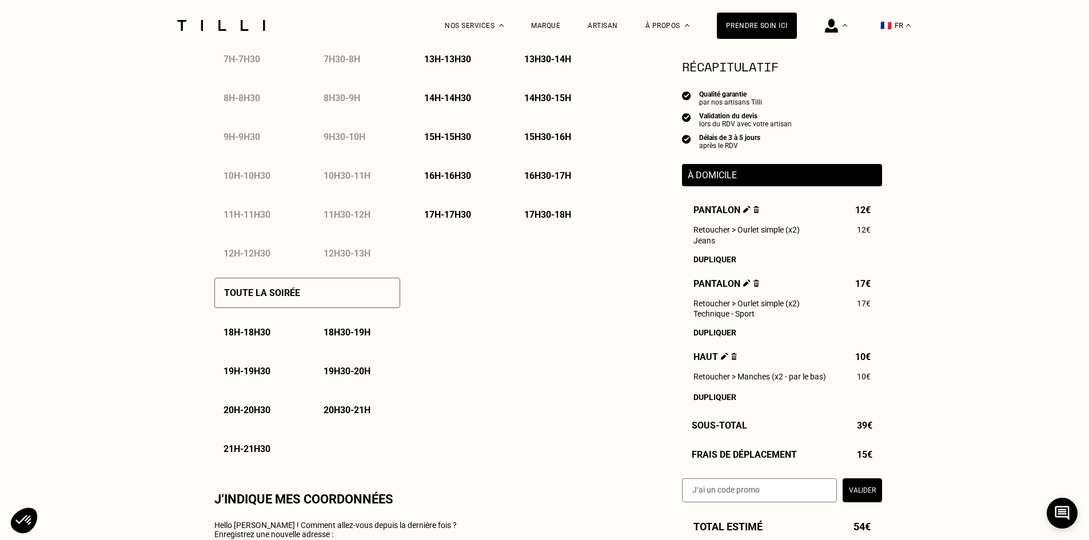
type input "06 95 53 72 25"
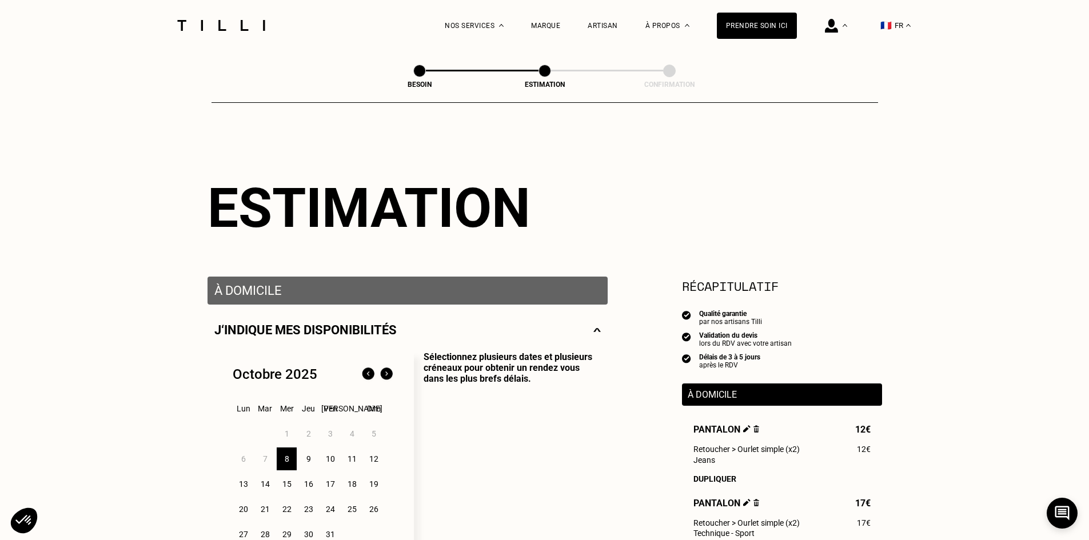
scroll to position [165, 0]
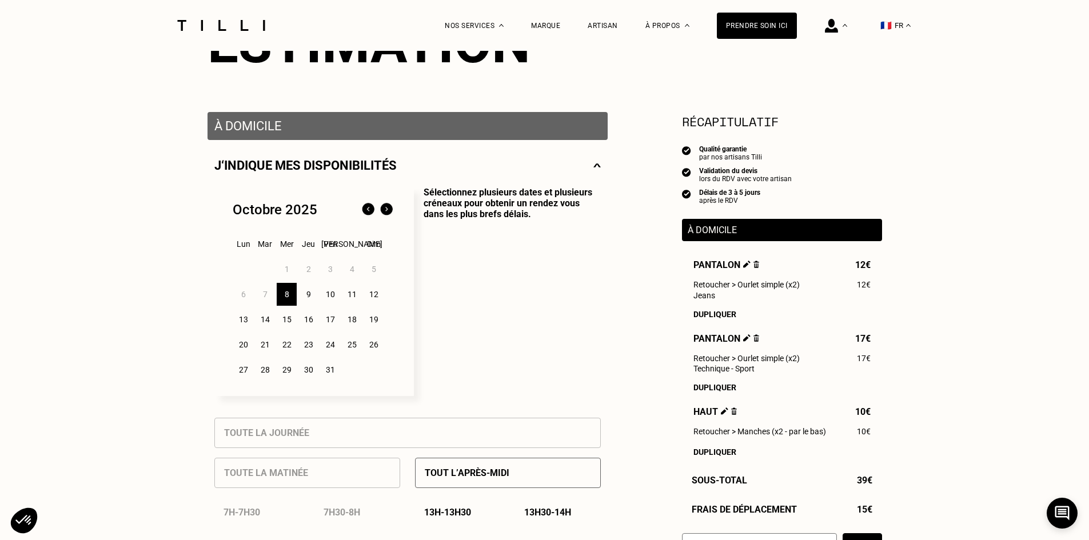
click at [376, 298] on div "12" at bounding box center [374, 294] width 20 height 23
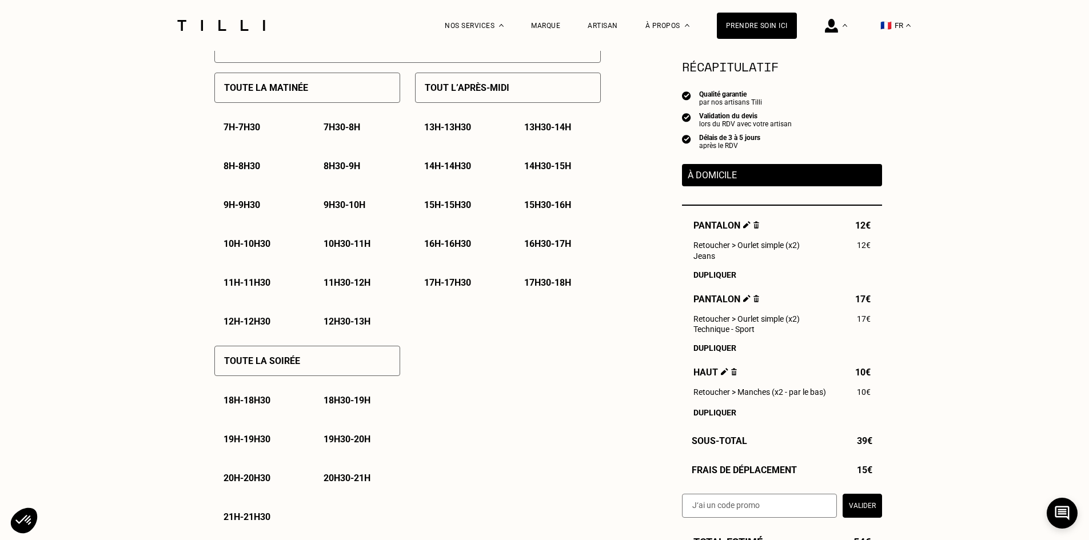
scroll to position [549, 0]
click at [340, 245] on p "10h30 - 11h" at bounding box center [347, 245] width 47 height 11
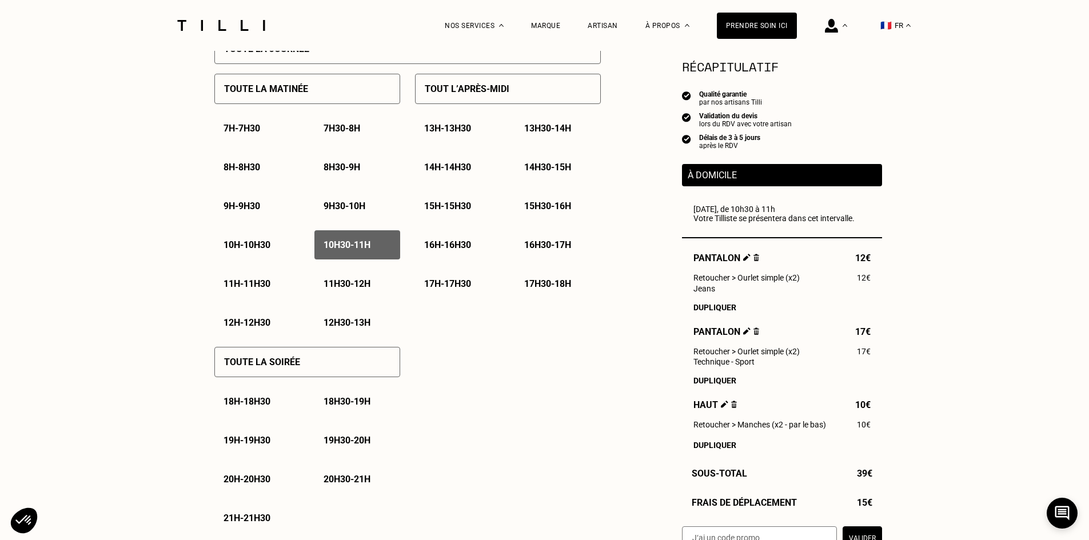
click at [260, 280] on div "11h - 11h30" at bounding box center [257, 283] width 86 height 29
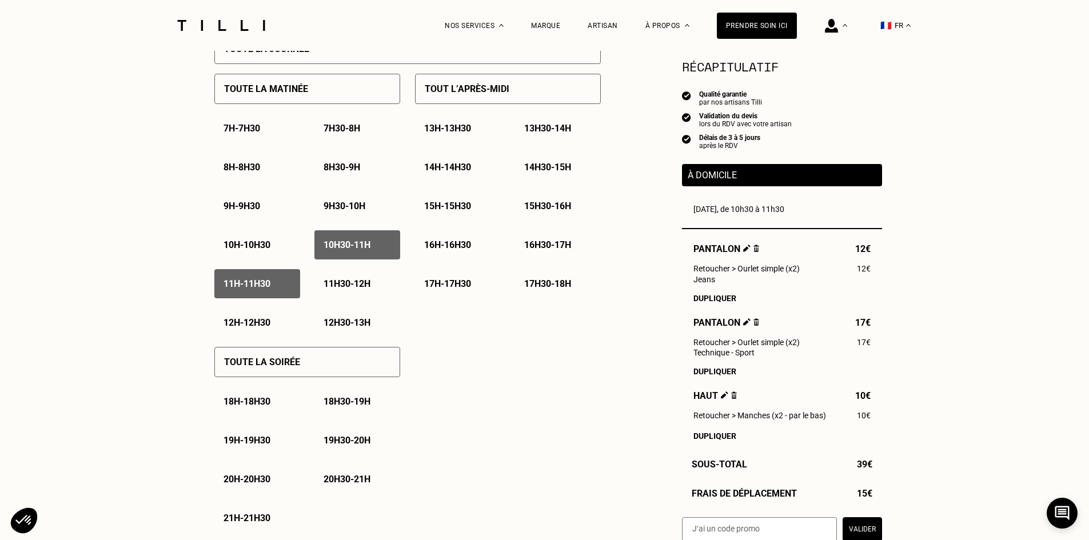
click at [354, 278] on div "11h30 - 12h" at bounding box center [357, 283] width 86 height 29
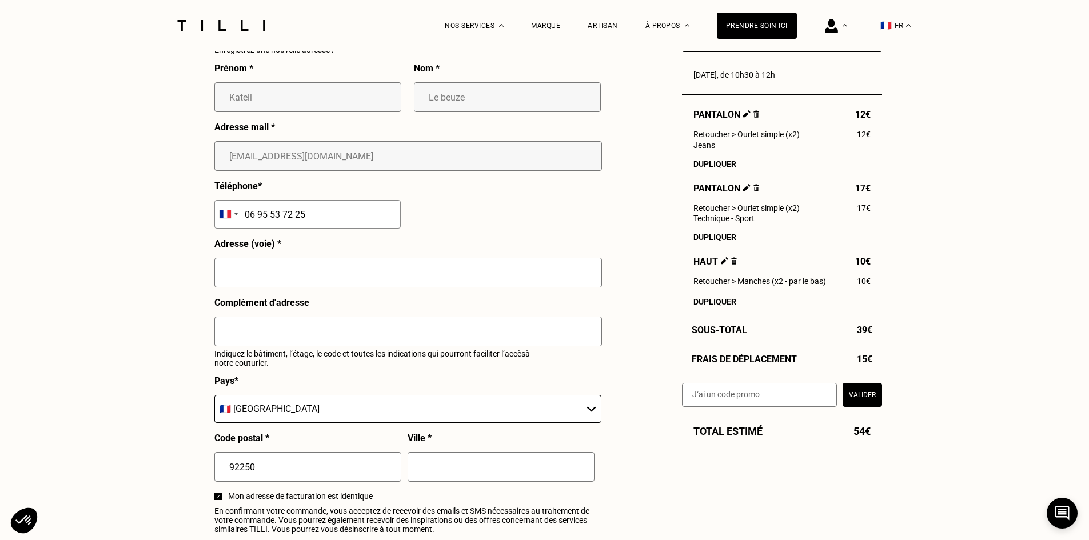
scroll to position [1165, 0]
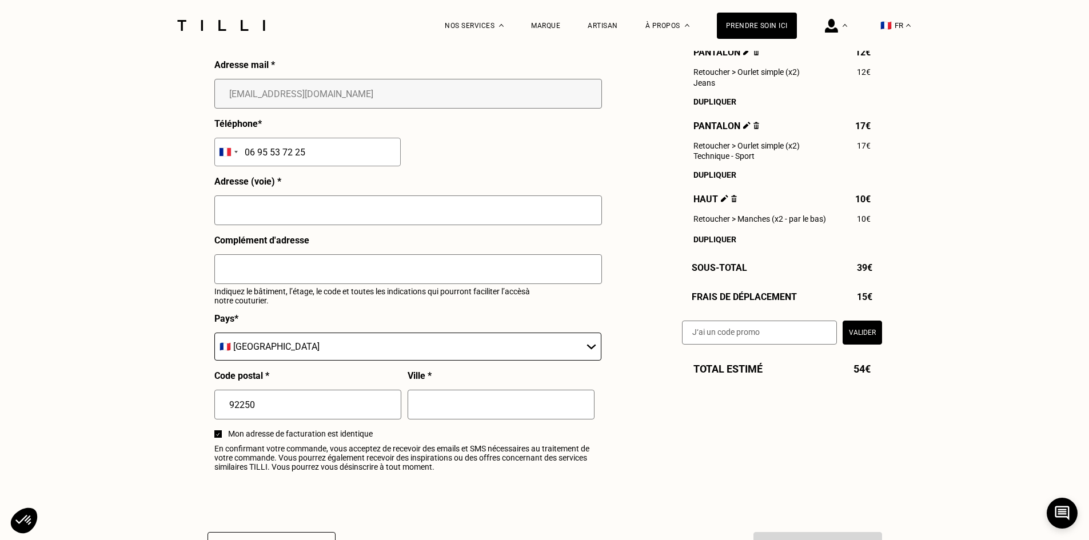
click at [249, 165] on input "06 95 53 72 25" at bounding box center [307, 152] width 186 height 29
click at [247, 210] on input "text" at bounding box center [408, 210] width 388 height 30
type input "[STREET_ADDRESS][PERSON_NAME]"
type input "3"
type input "LA GARENNE COLOMBES"
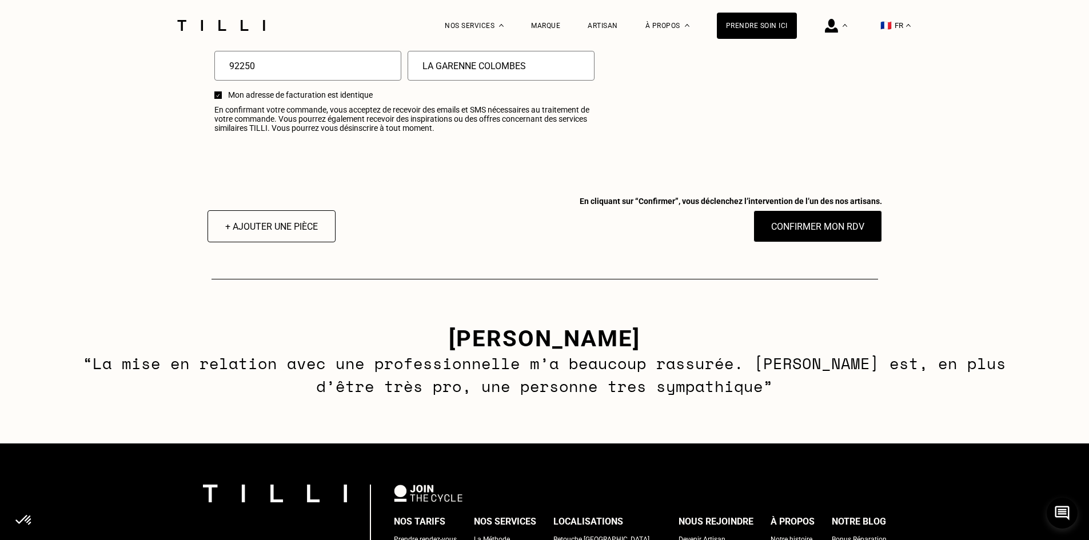
scroll to position [1666, 0]
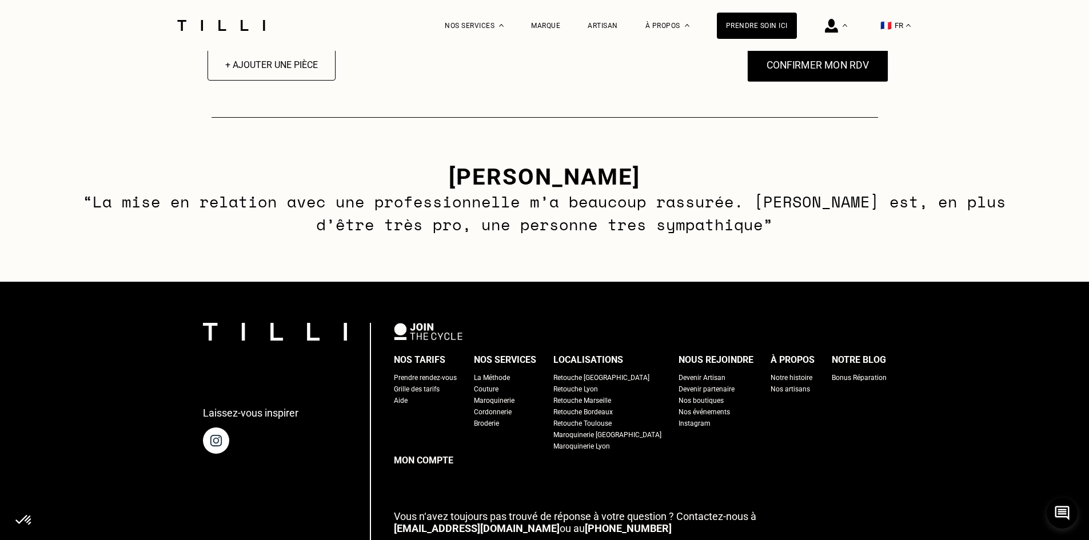
click at [834, 73] on button "Confirmer mon RDV" at bounding box center [818, 64] width 142 height 35
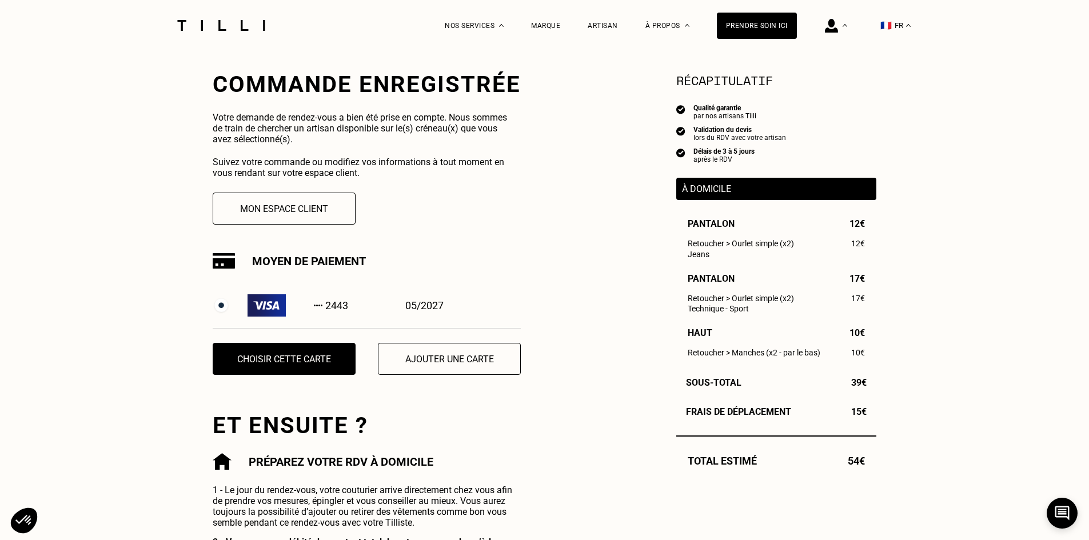
scroll to position [206, 0]
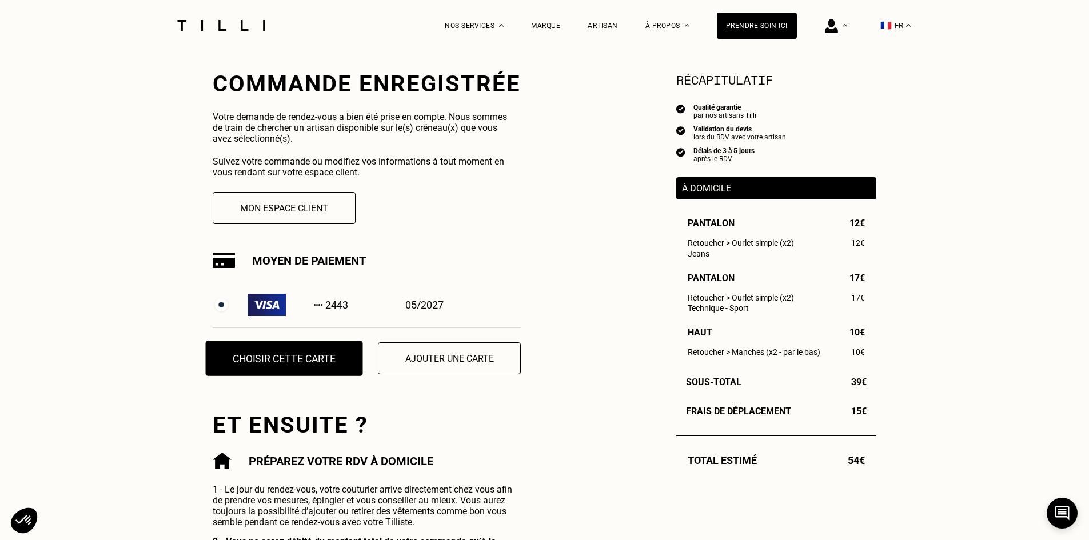
click at [313, 354] on button "Choisir cette carte" at bounding box center [284, 358] width 157 height 35
click at [309, 343] on div "Choisir cette carte Ajouter une carte" at bounding box center [367, 358] width 308 height 61
click at [305, 366] on button "Choisir cette carte" at bounding box center [284, 358] width 157 height 35
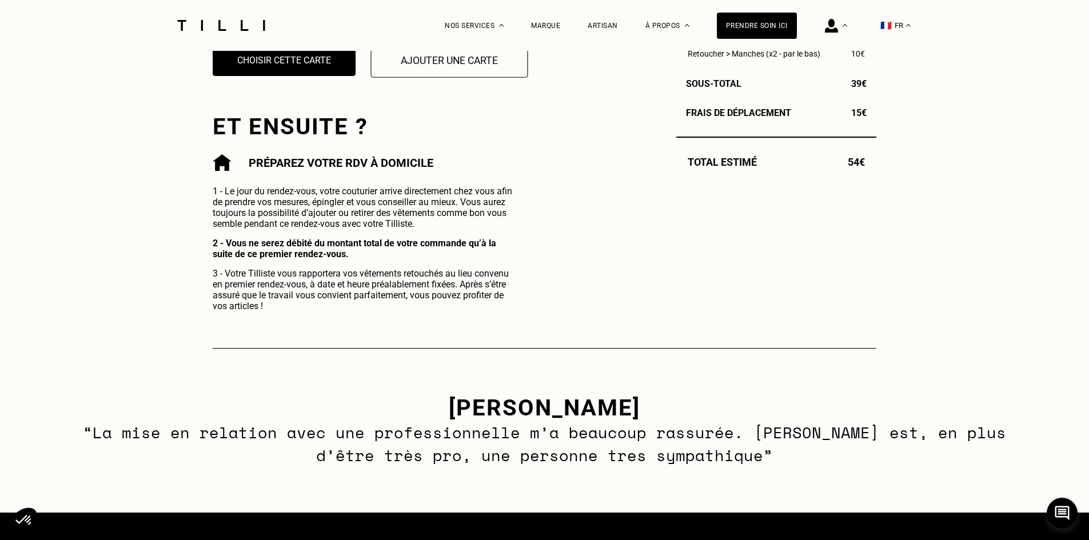
scroll to position [505, 0]
